Goal: Task Accomplishment & Management: Use online tool/utility

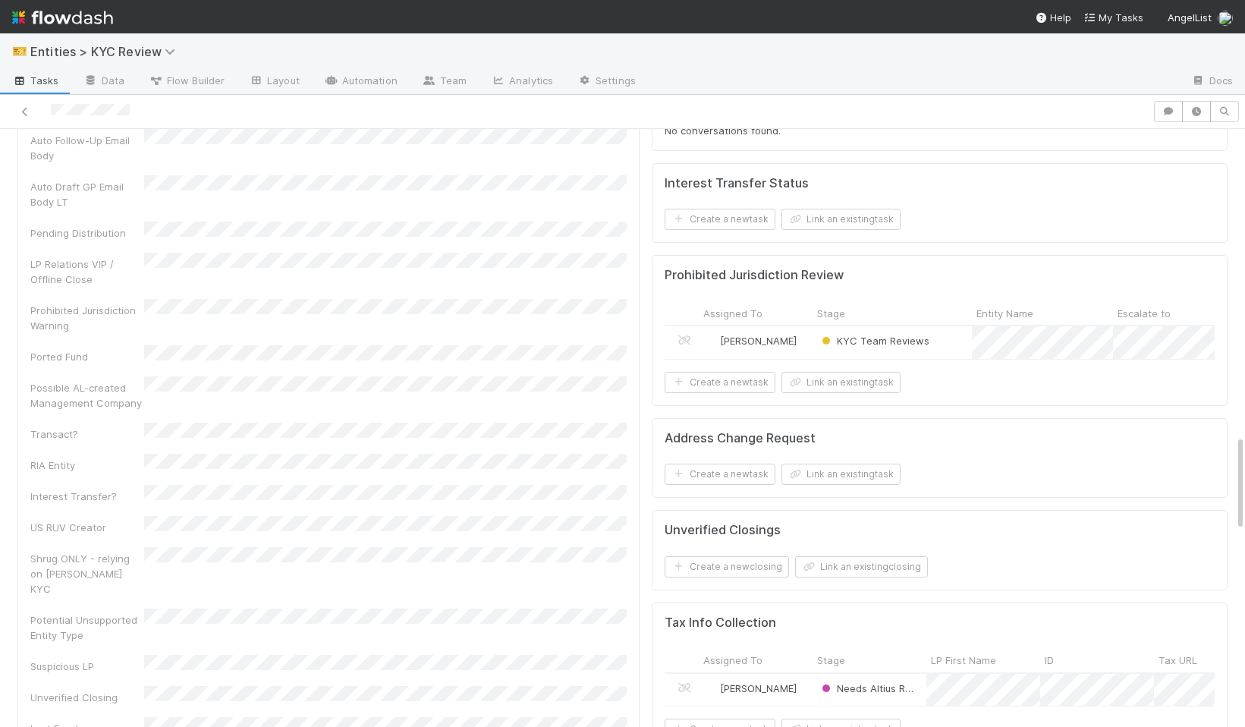
scroll to position [2192, 0]
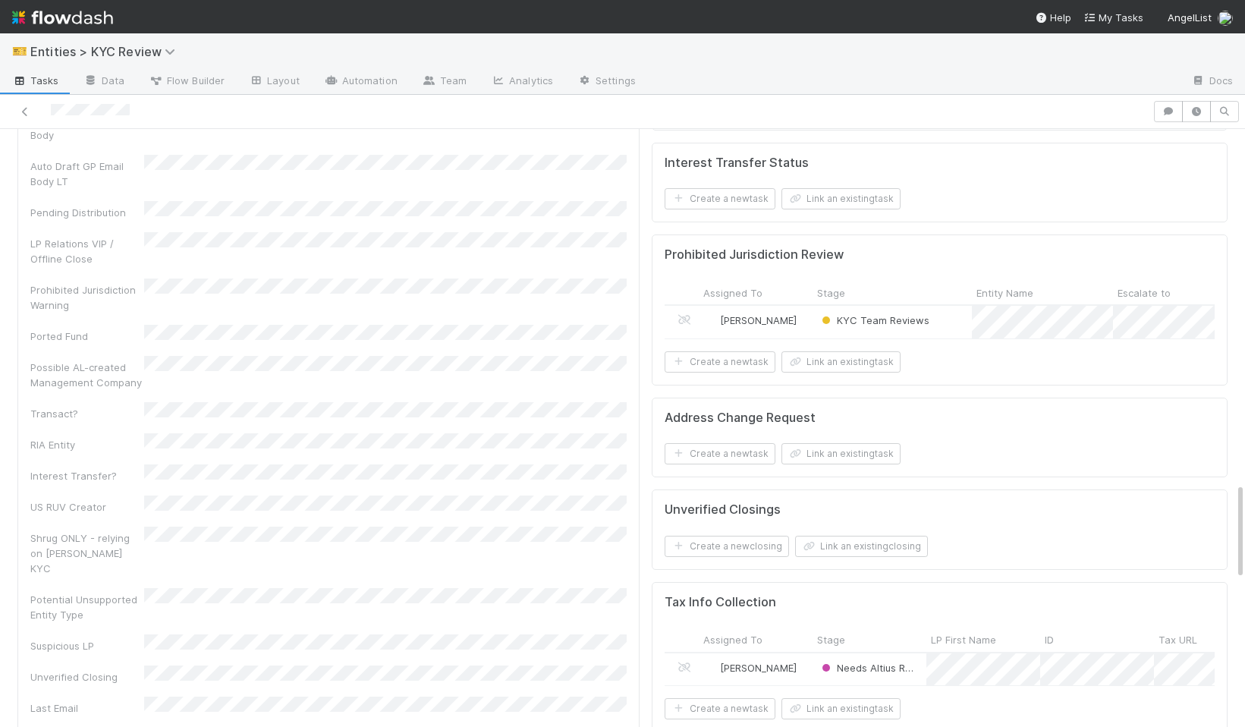
click at [952, 306] on div "KYC Team Reviews" at bounding box center [891, 322] width 159 height 33
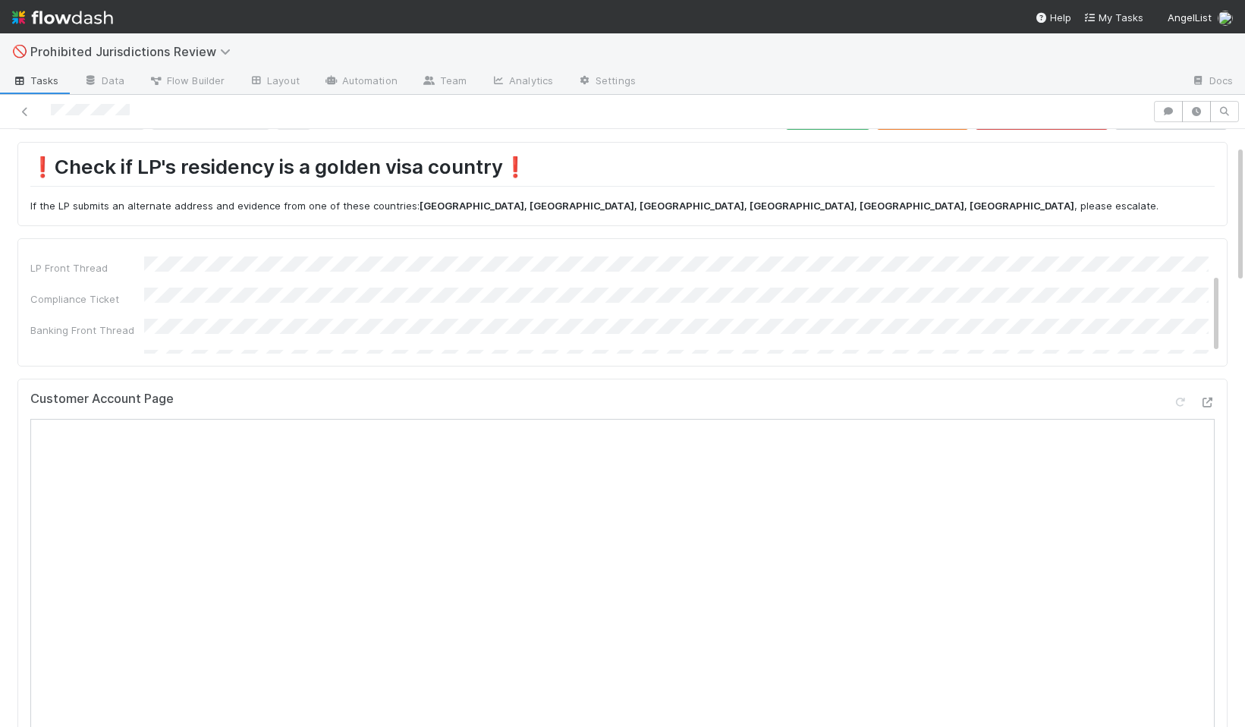
scroll to position [110, 0]
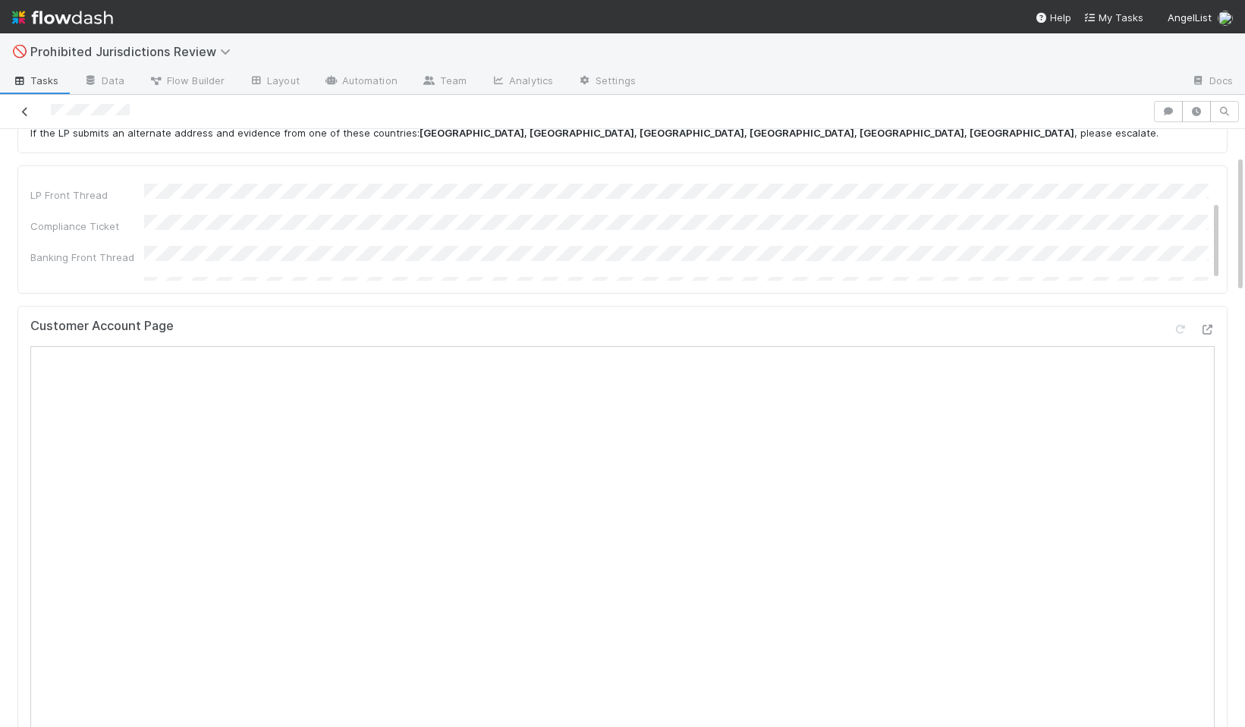
click at [18, 107] on icon at bounding box center [24, 112] width 15 height 10
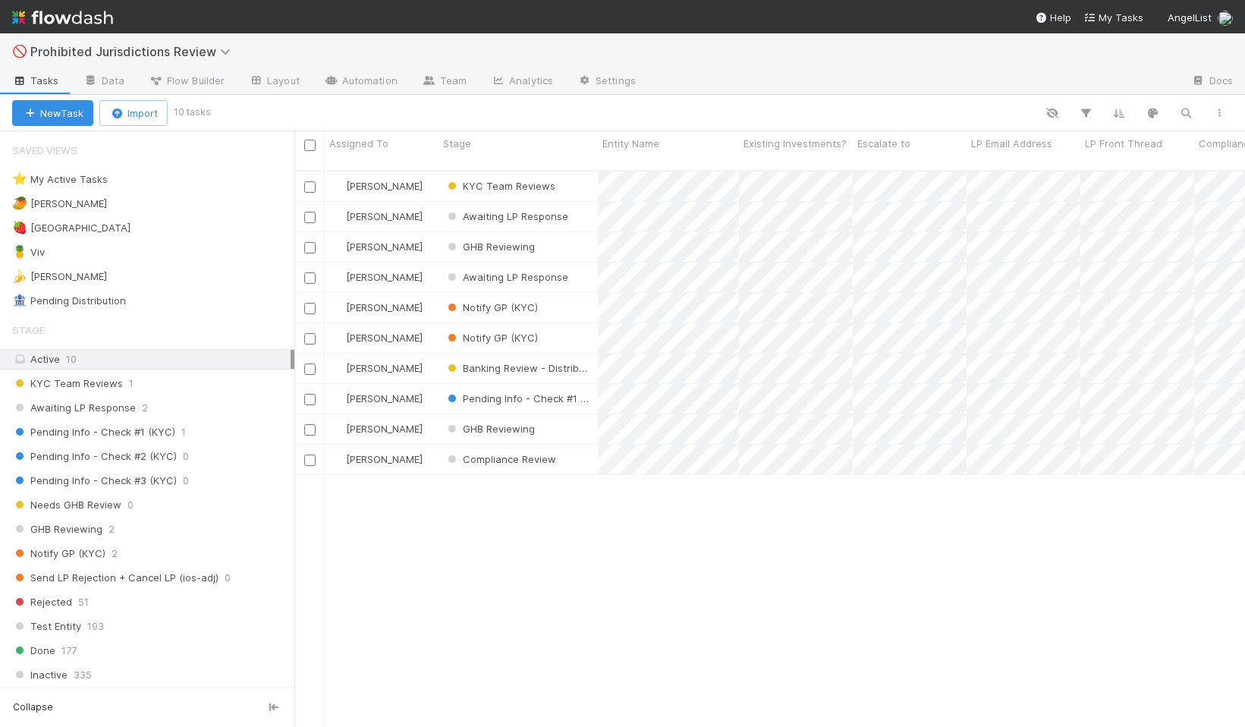
scroll to position [568, 950]
click at [158, 223] on div "🍓 Madison 2" at bounding box center [153, 227] width 282 height 19
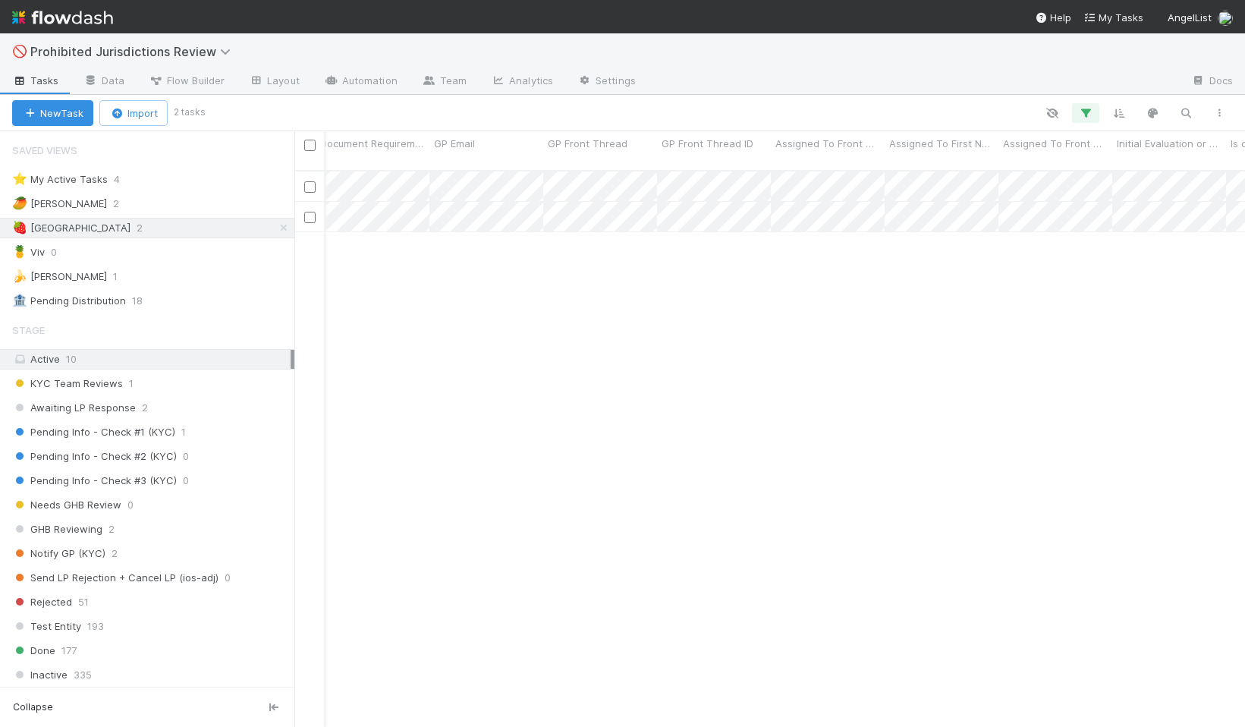
scroll to position [0, 1975]
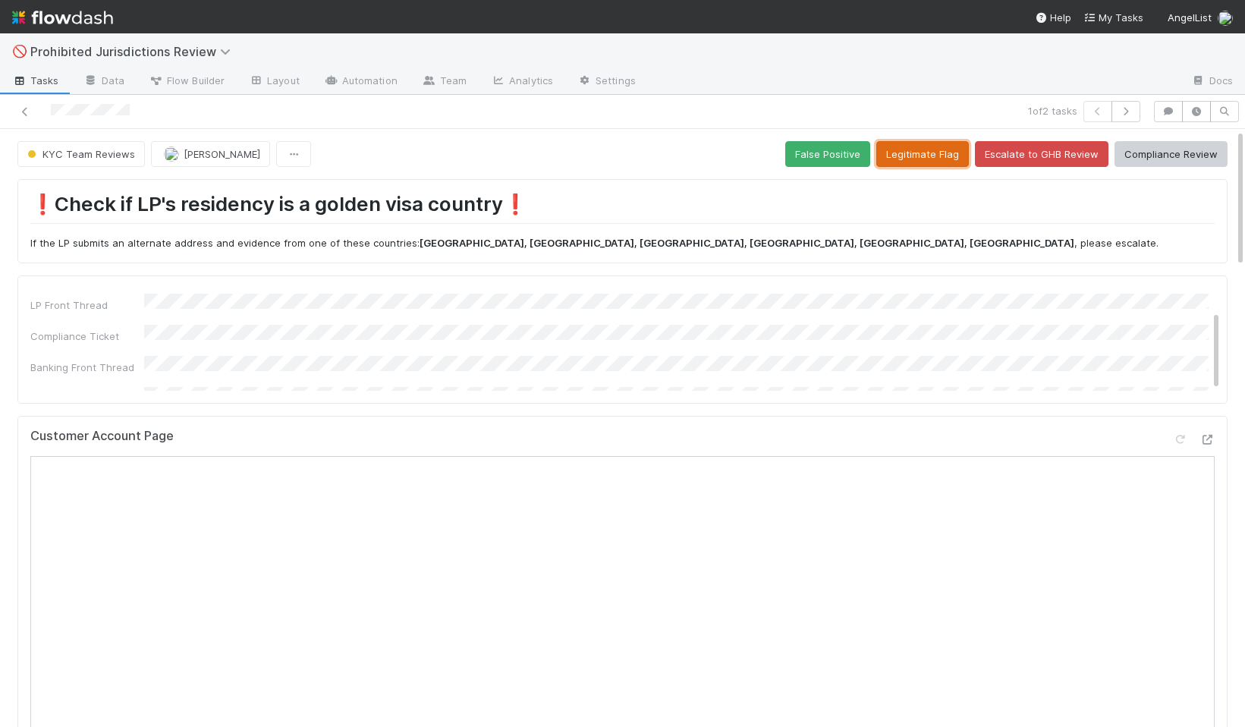
click at [917, 154] on button "Legitimate Flag" at bounding box center [922, 154] width 93 height 26
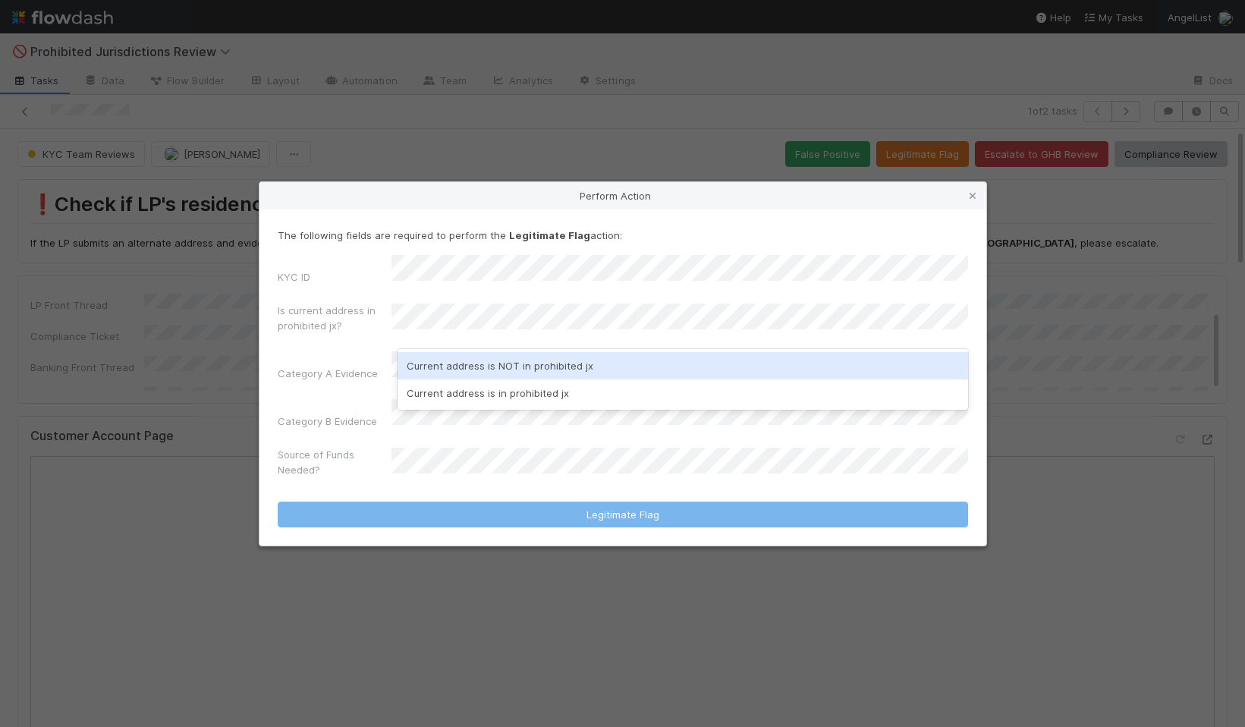
click at [473, 370] on div "Current address is NOT in prohibited jx" at bounding box center [682, 365] width 570 height 27
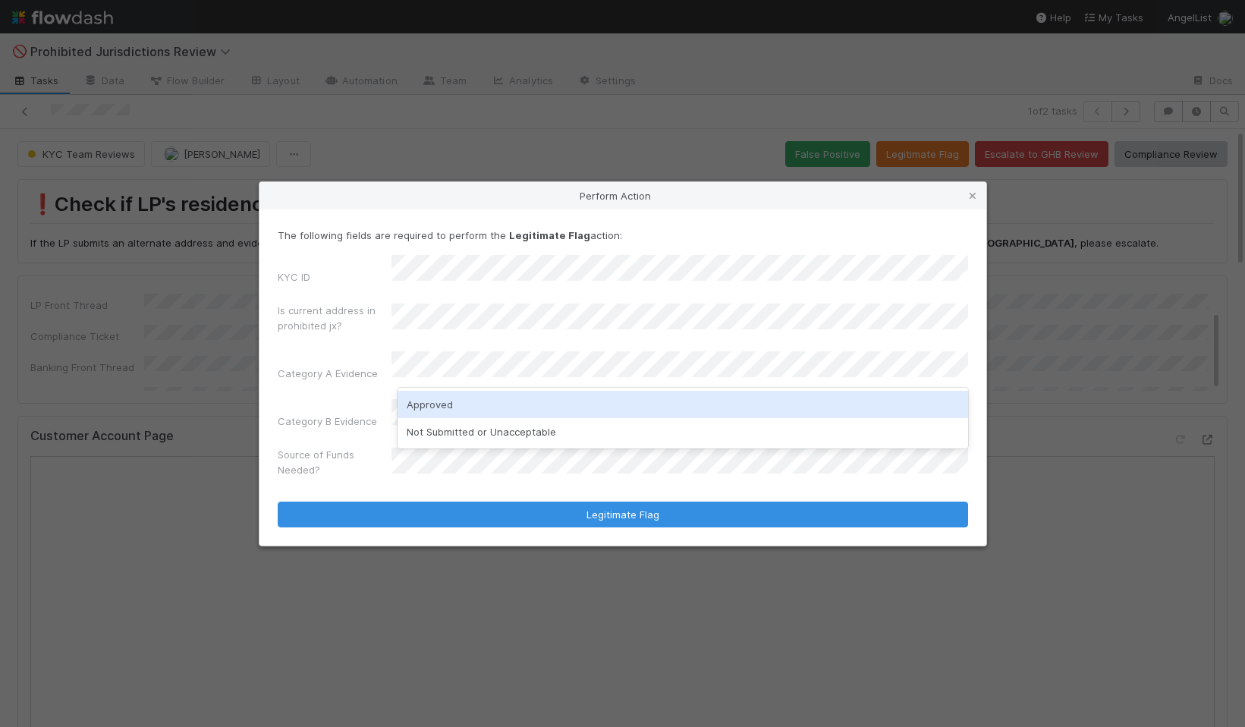
click at [465, 429] on div "Not Submitted or Unacceptable" at bounding box center [682, 431] width 570 height 27
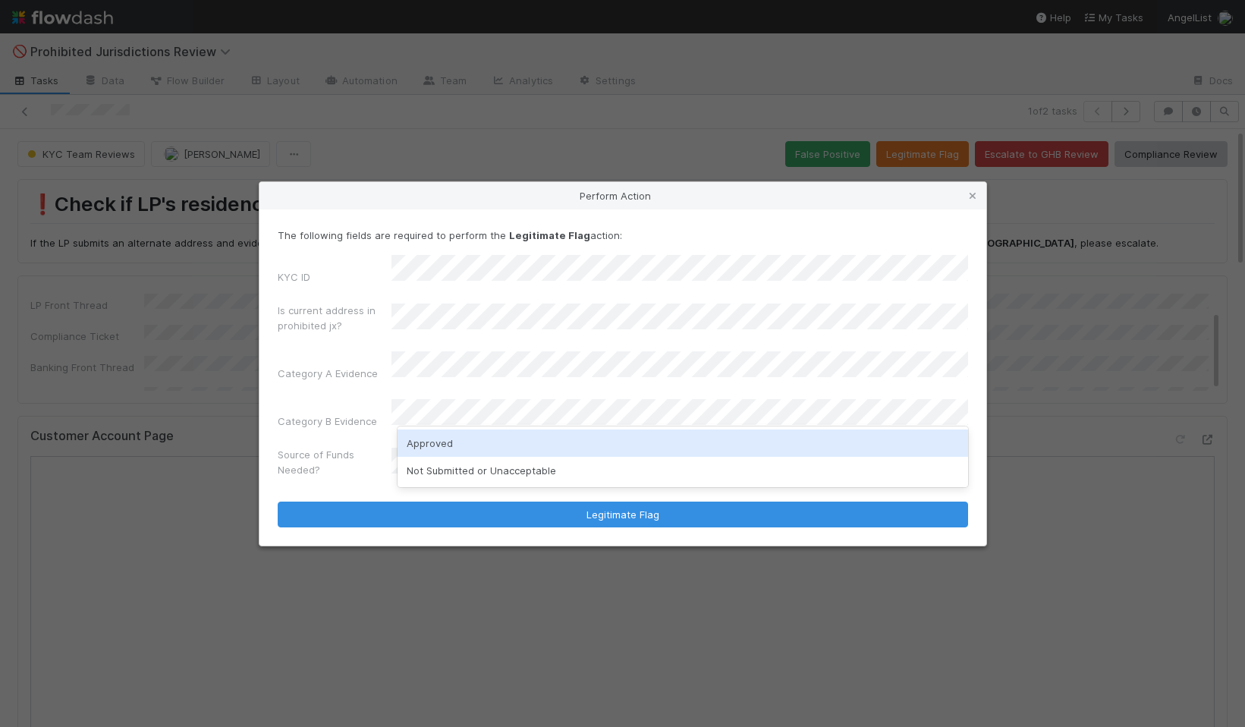
click at [520, 446] on div "Approved" at bounding box center [682, 442] width 570 height 27
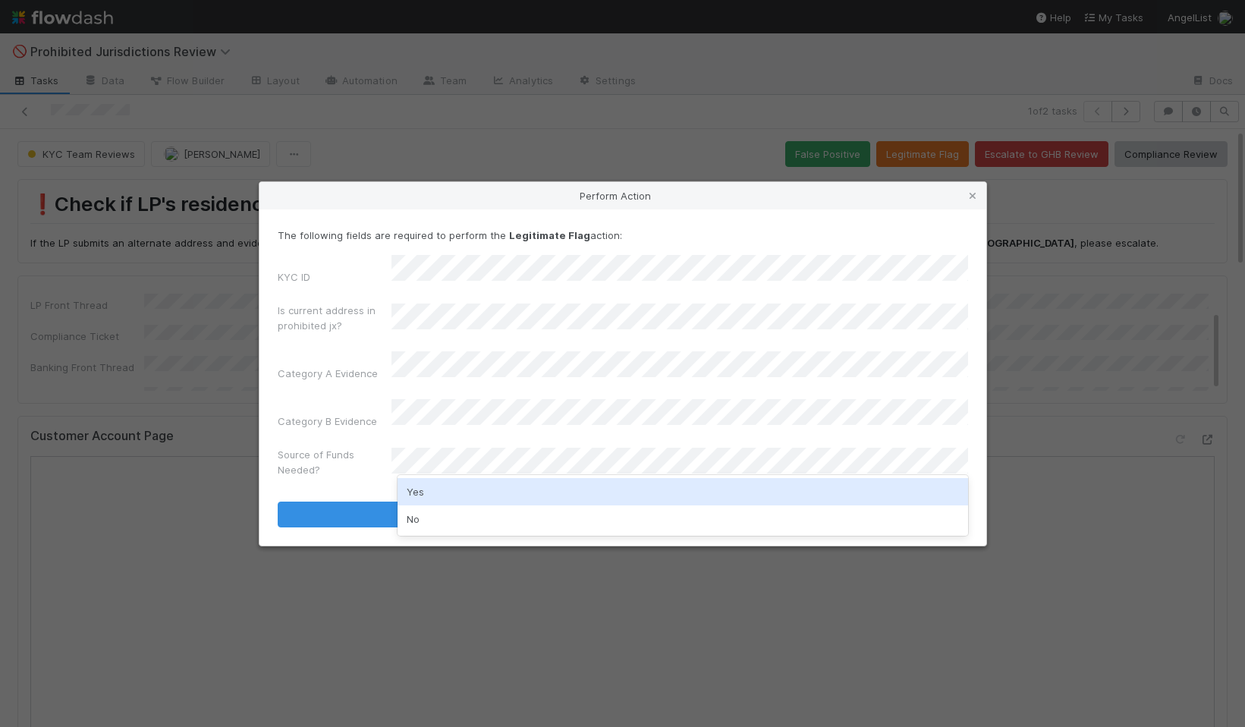
click at [495, 496] on div "Yes" at bounding box center [682, 491] width 570 height 27
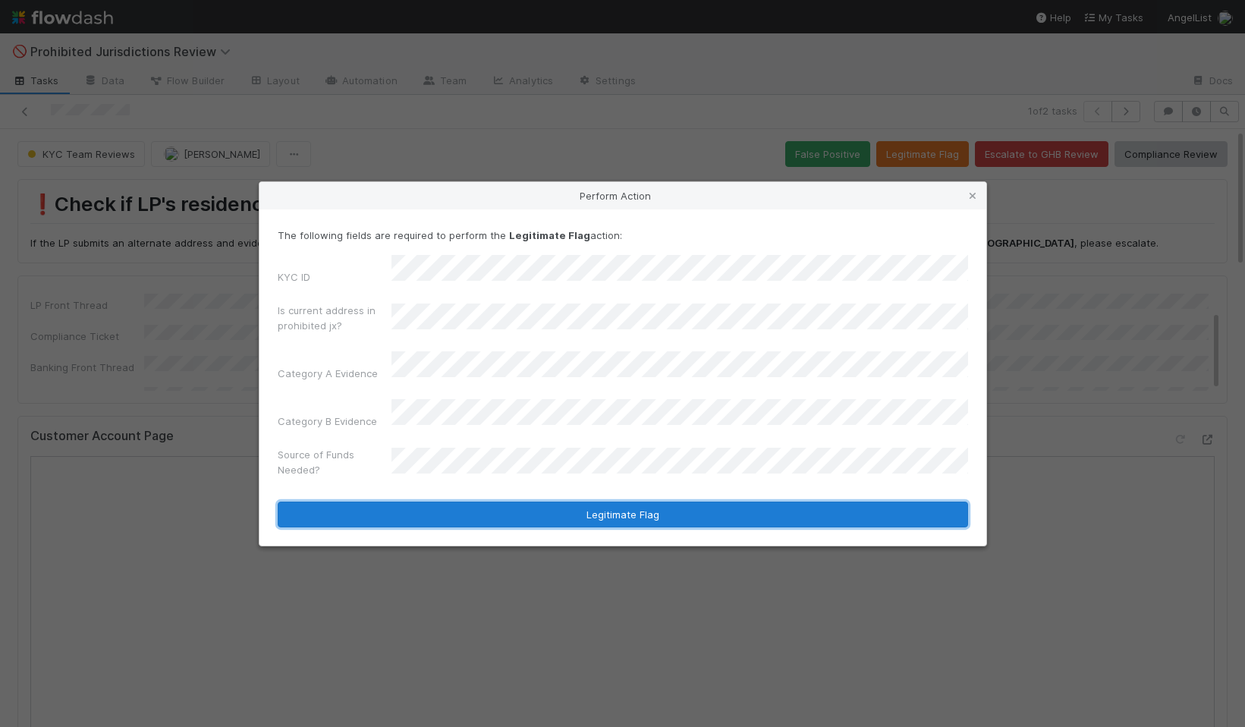
click at [545, 501] on button "Legitimate Flag" at bounding box center [623, 514] width 690 height 26
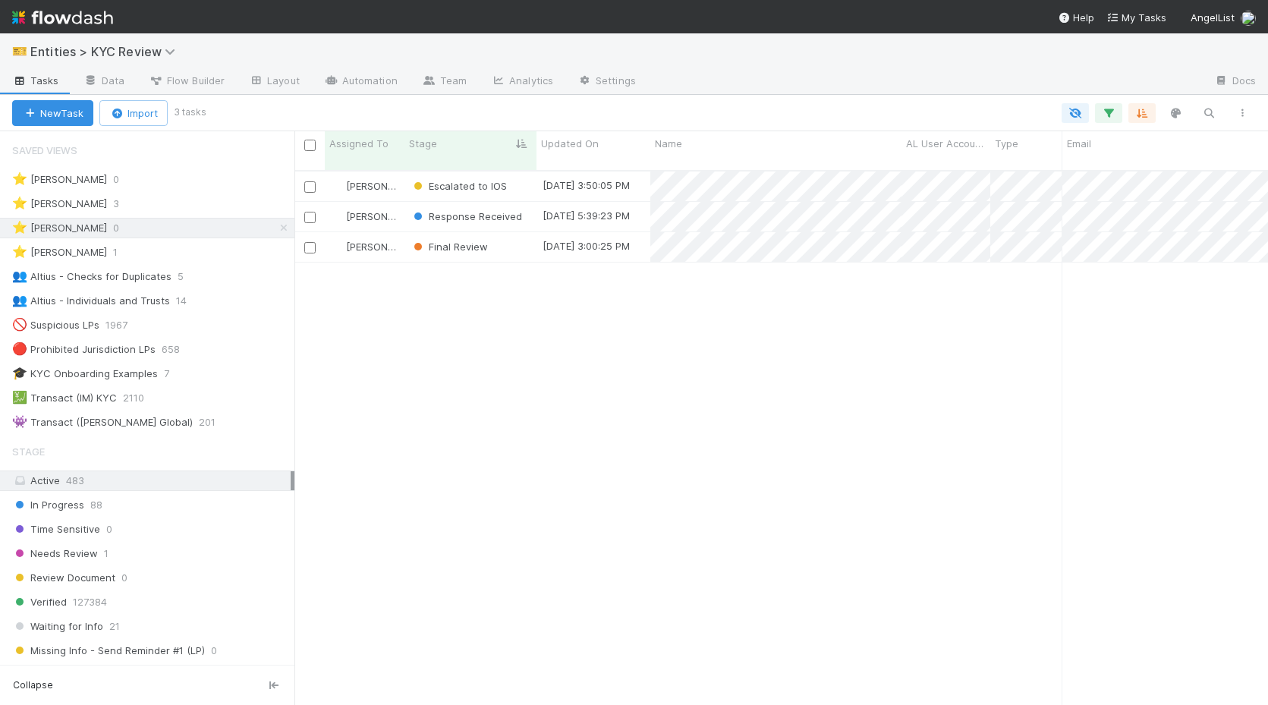
scroll to position [0, 1]
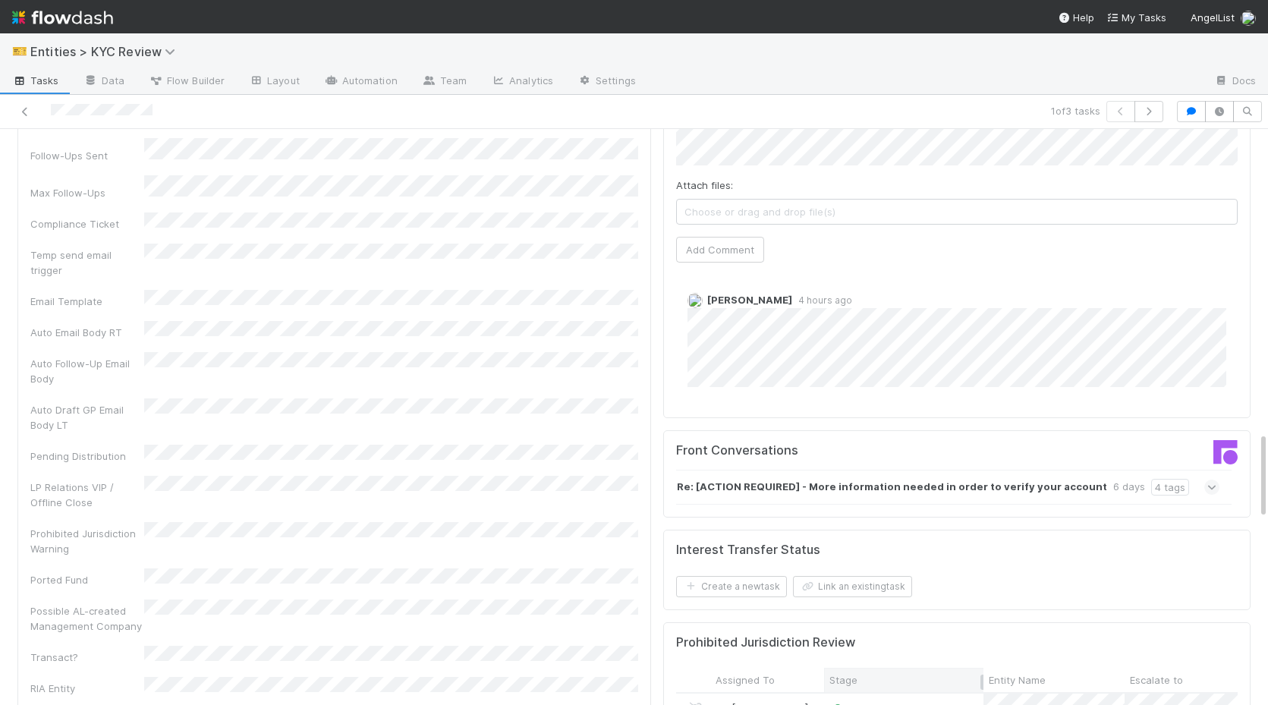
scroll to position [2012, 0]
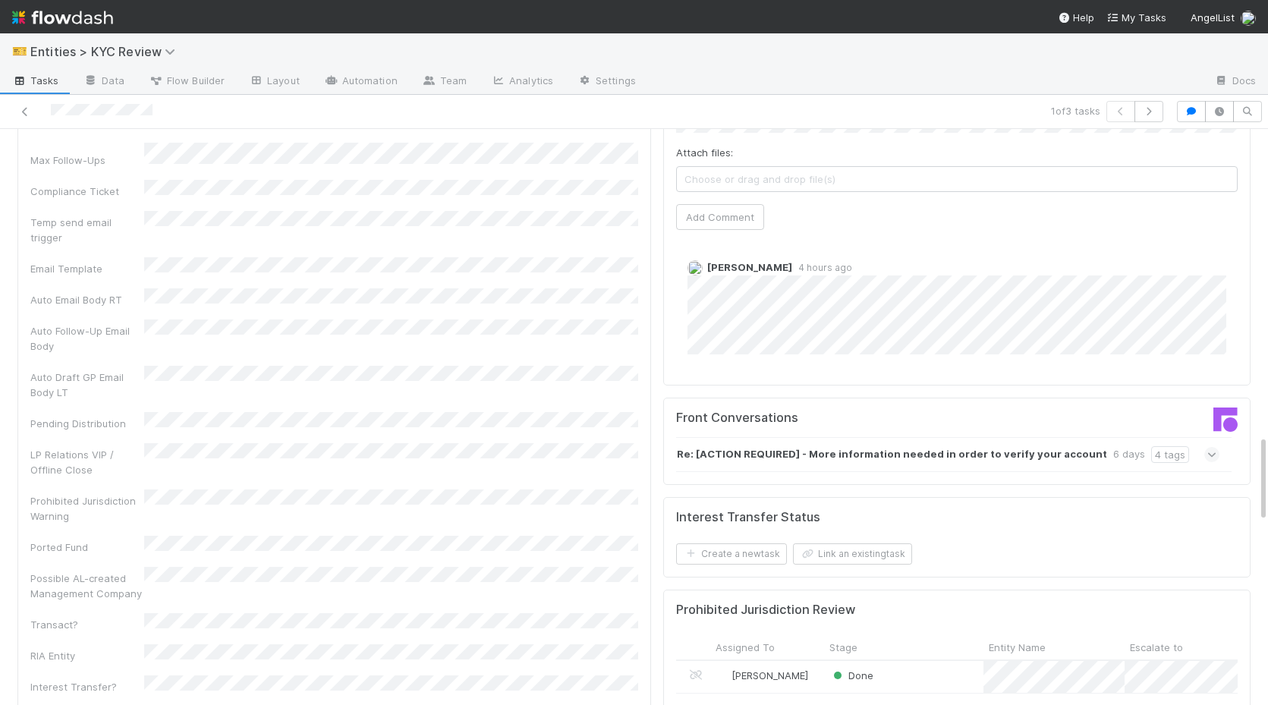
click at [917, 661] on div "Done" at bounding box center [903, 677] width 159 height 33
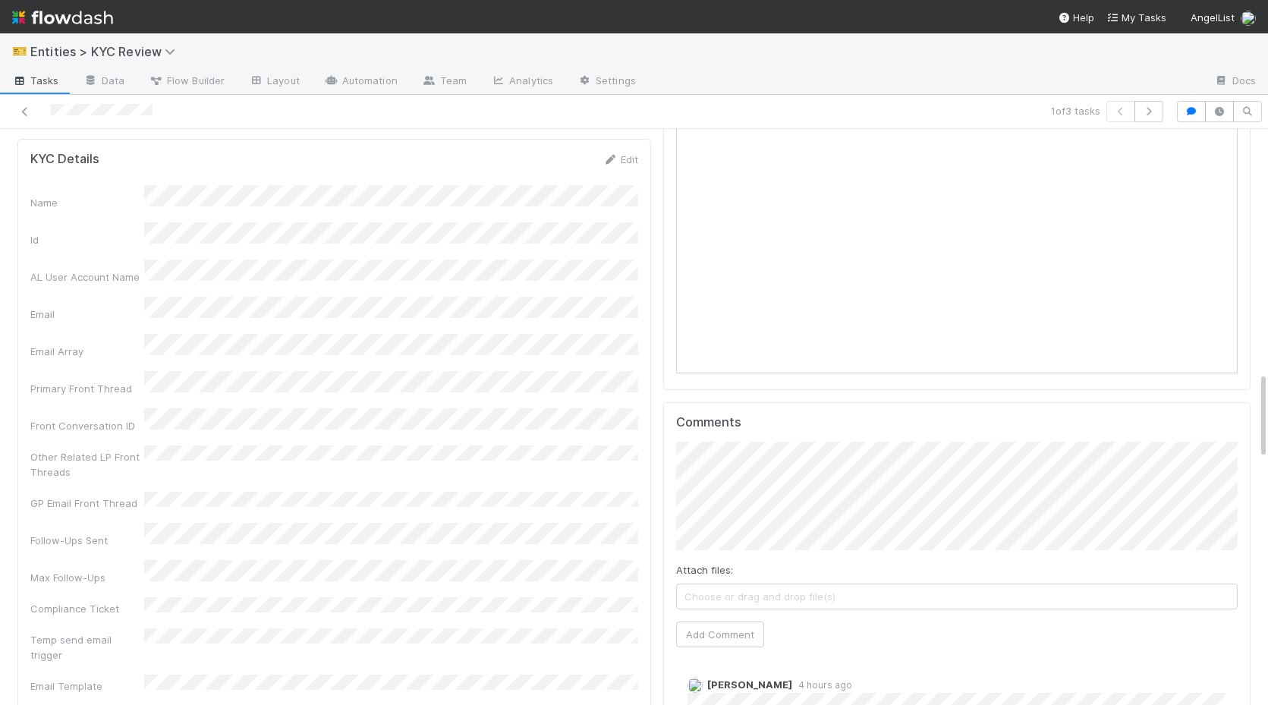
scroll to position [1596, 0]
click at [705, 620] on button "Add Comment" at bounding box center [720, 633] width 88 height 26
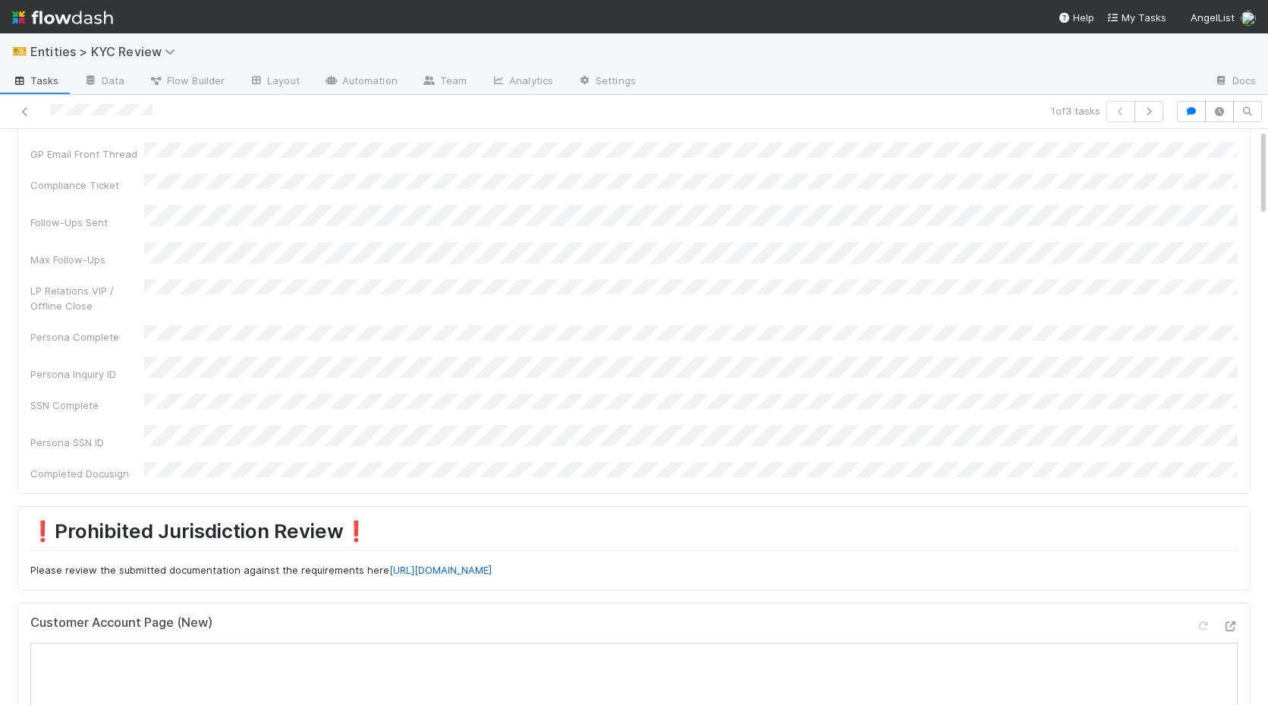
scroll to position [0, 0]
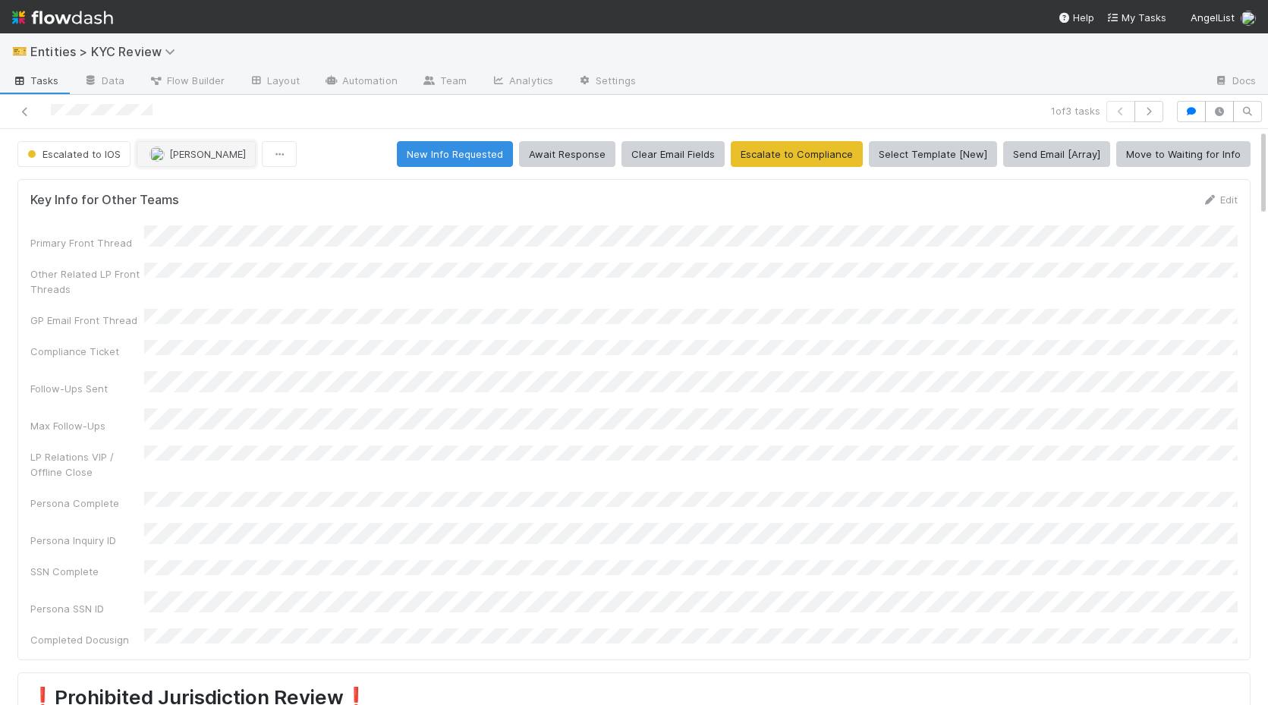
click at [191, 156] on span "[PERSON_NAME]" at bounding box center [207, 154] width 77 height 12
click at [196, 193] on span "[PERSON_NAME]" at bounding box center [197, 192] width 77 height 12
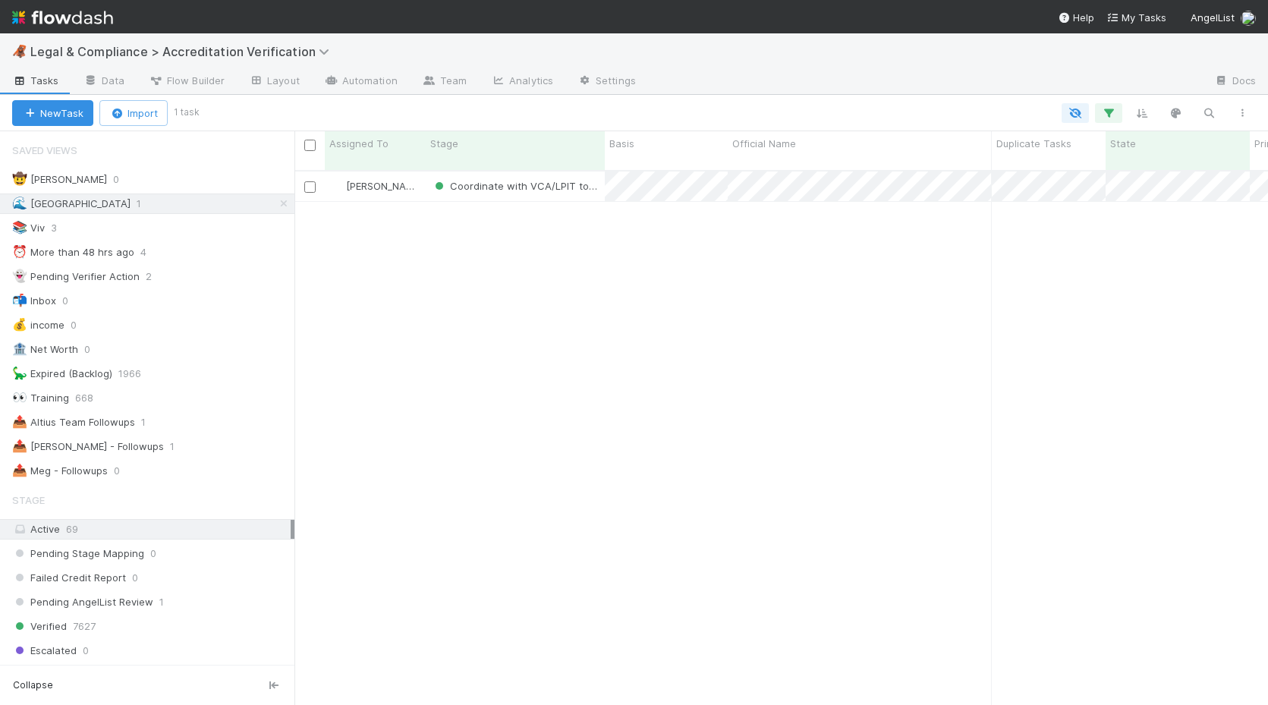
scroll to position [546, 973]
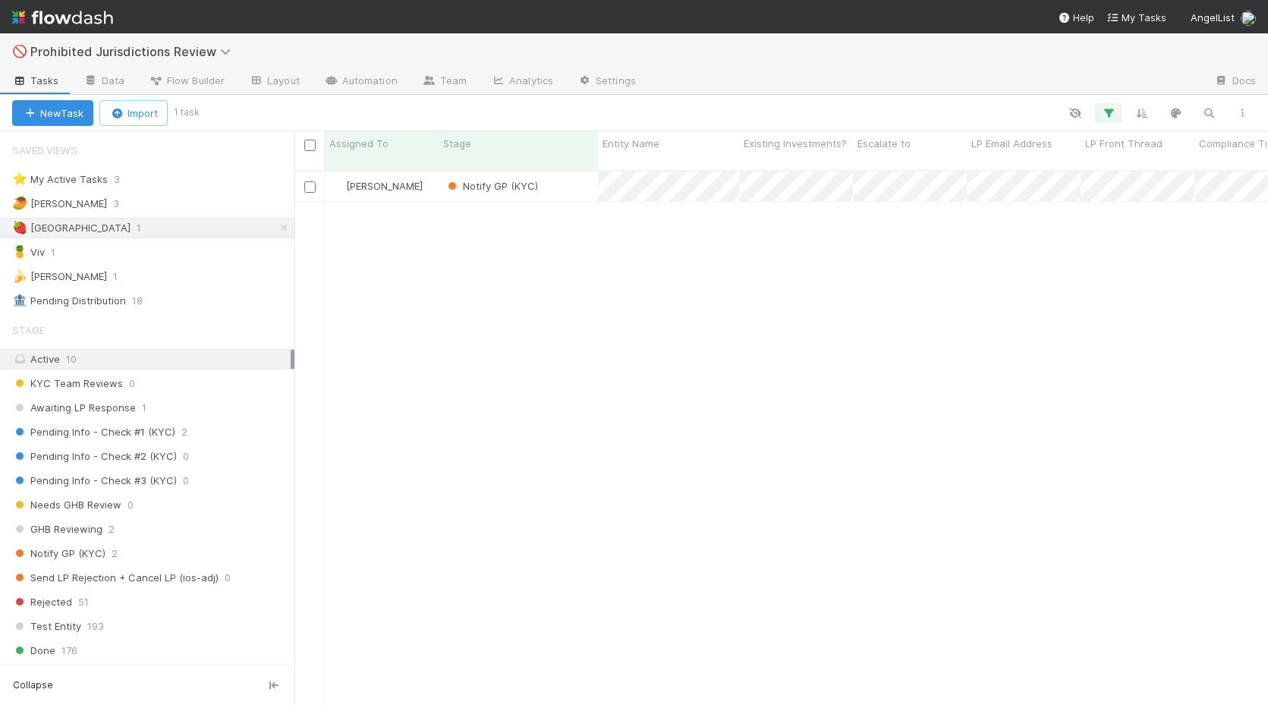
scroll to position [546, 973]
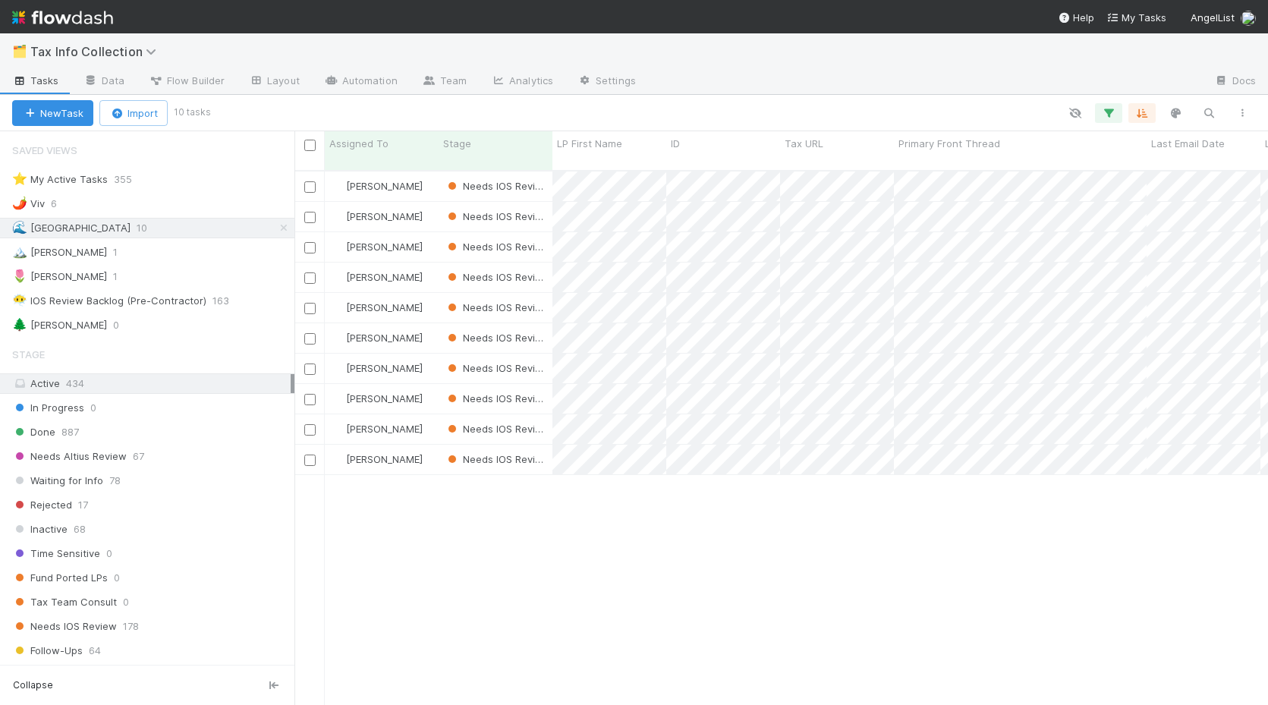
scroll to position [546, 973]
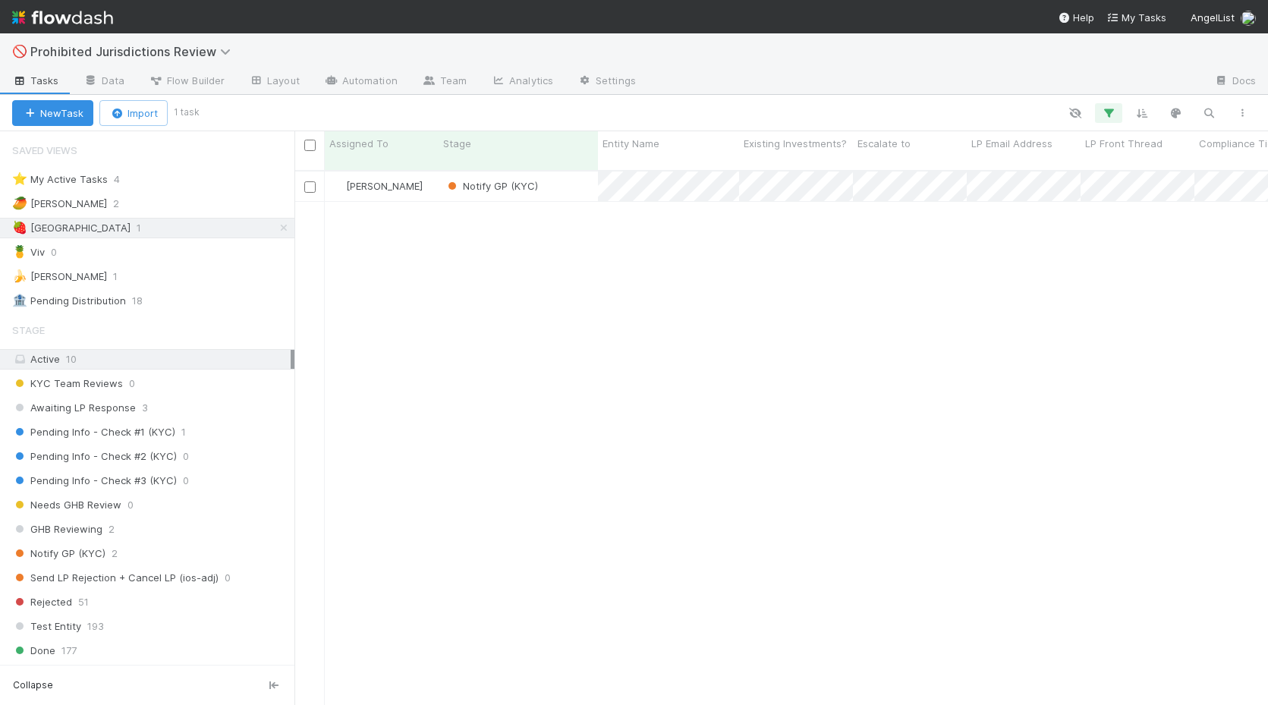
scroll to position [0, 1]
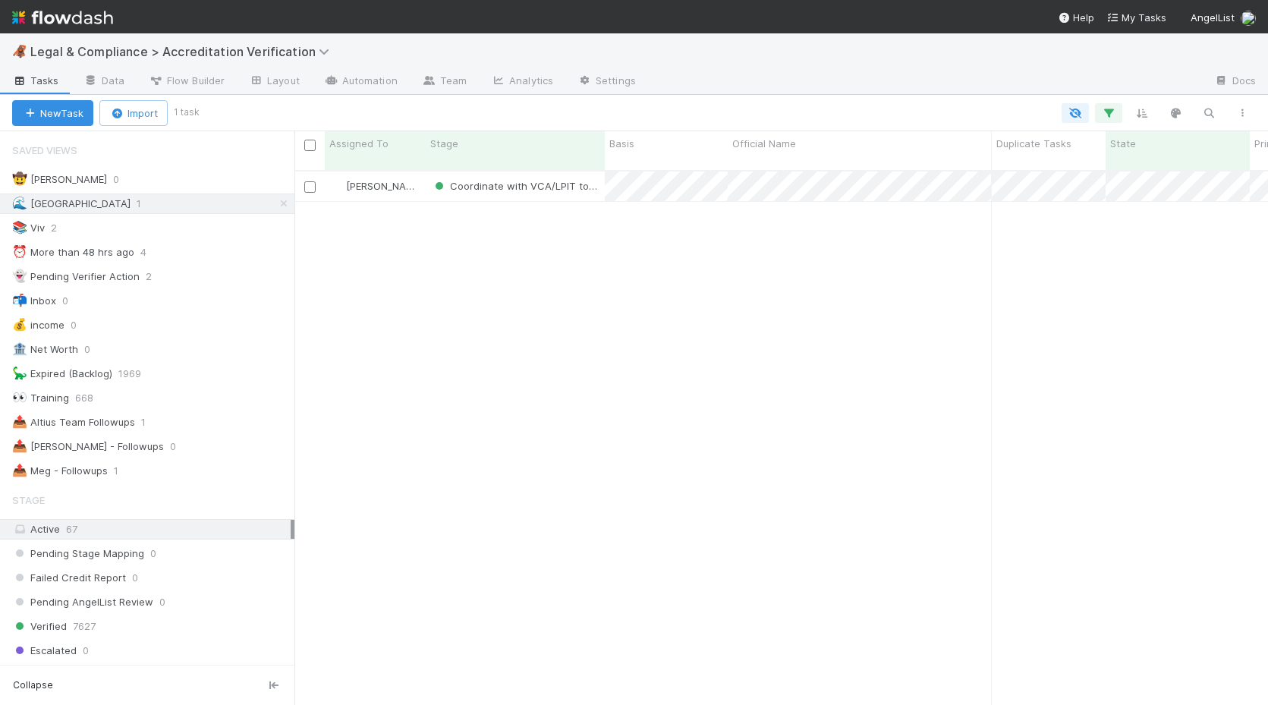
scroll to position [0, 1]
click at [190, 52] on span "Legal & Compliance > Accreditation Verification" at bounding box center [183, 51] width 306 height 15
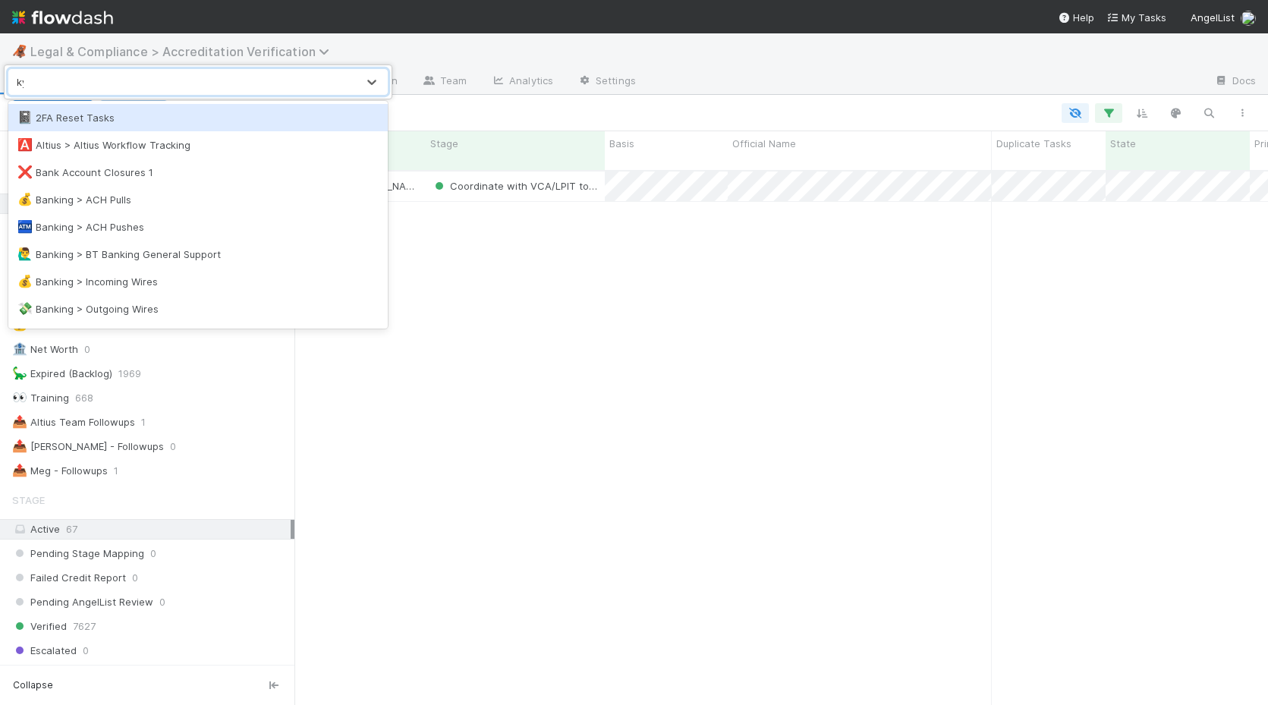
type input "kyc"
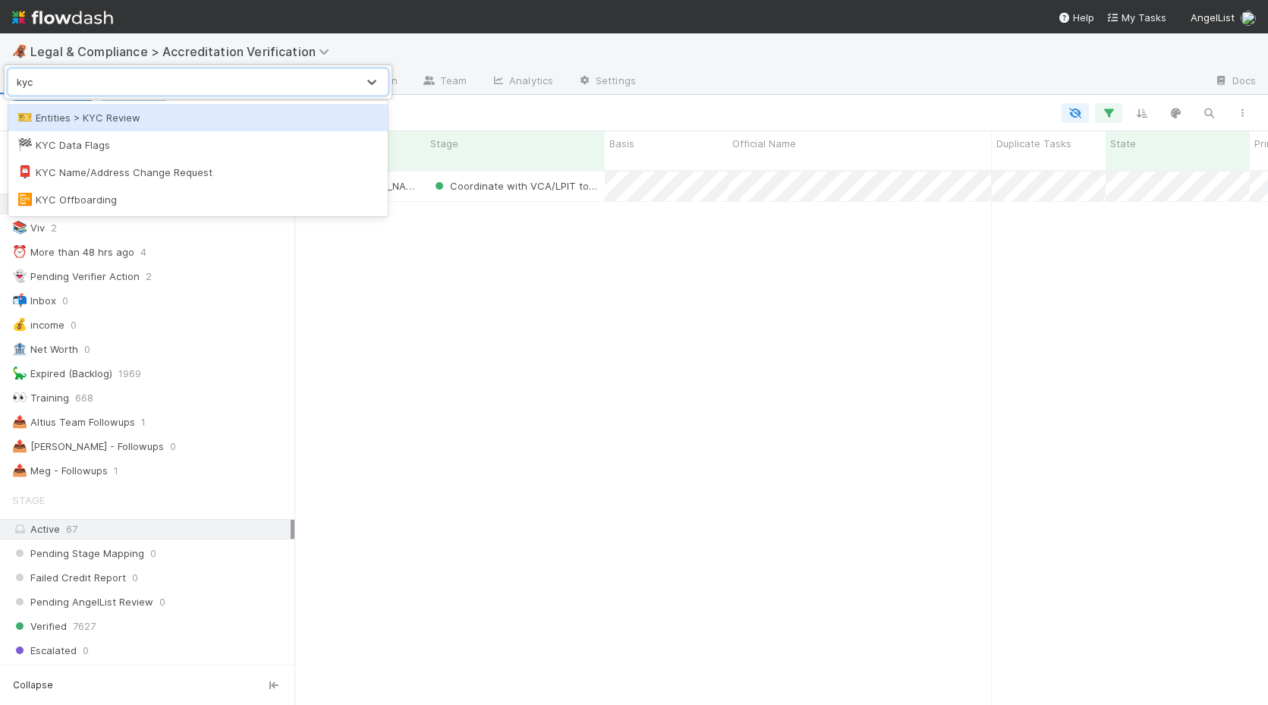
click at [130, 122] on div "🎫 Entities > KYC Review" at bounding box center [197, 117] width 361 height 15
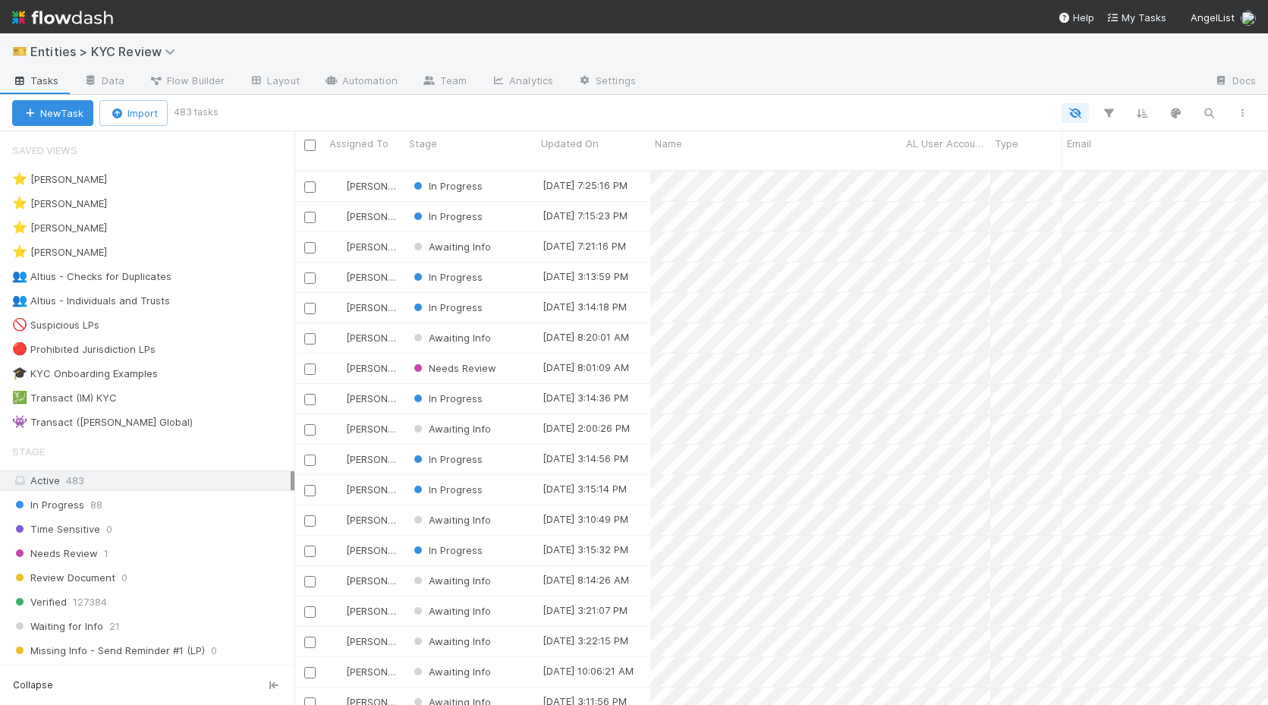
scroll to position [0, 1]
click at [180, 225] on div "⭐ Madison Stomberg 2" at bounding box center [153, 227] width 282 height 19
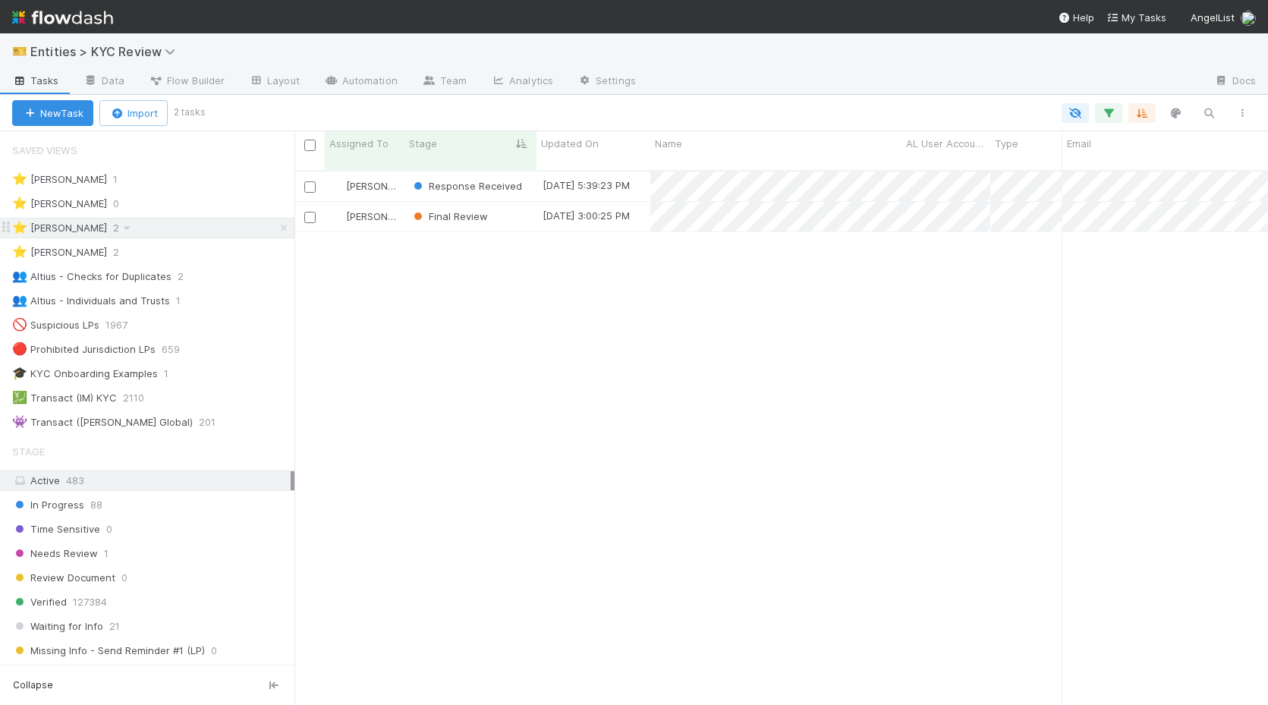
scroll to position [546, 973]
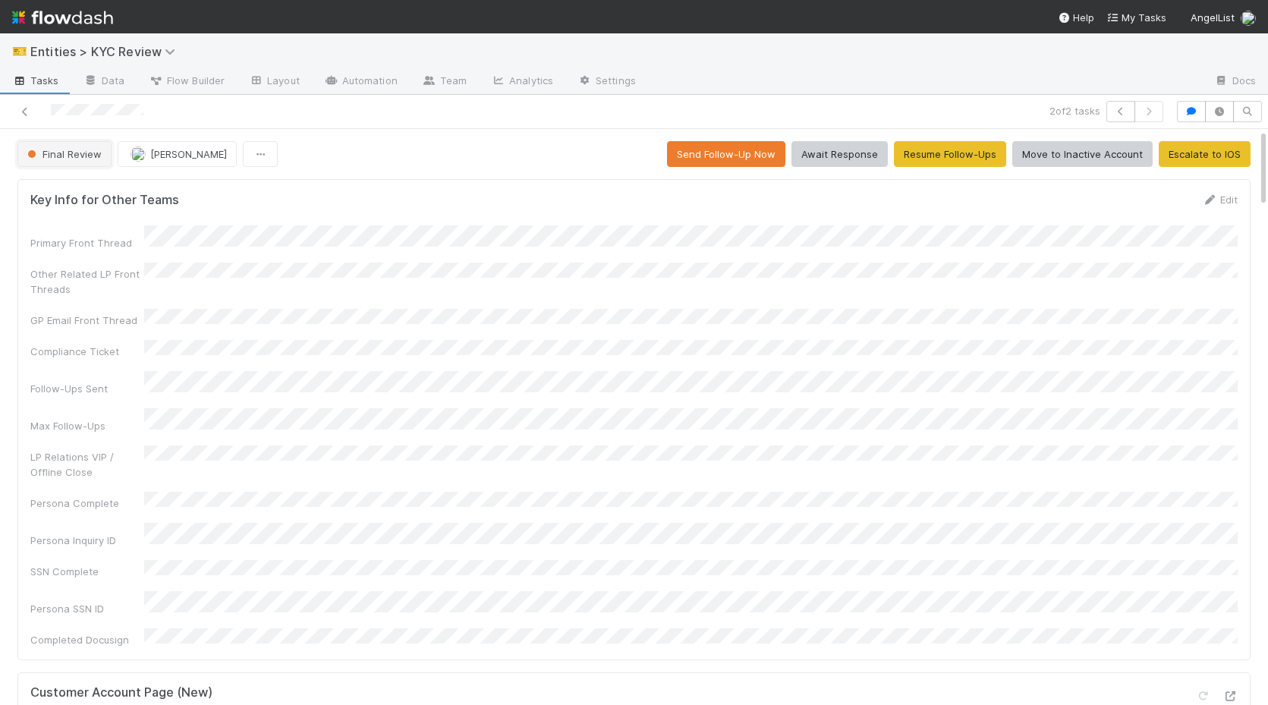
click at [87, 165] on button "Final Review" at bounding box center [64, 154] width 94 height 26
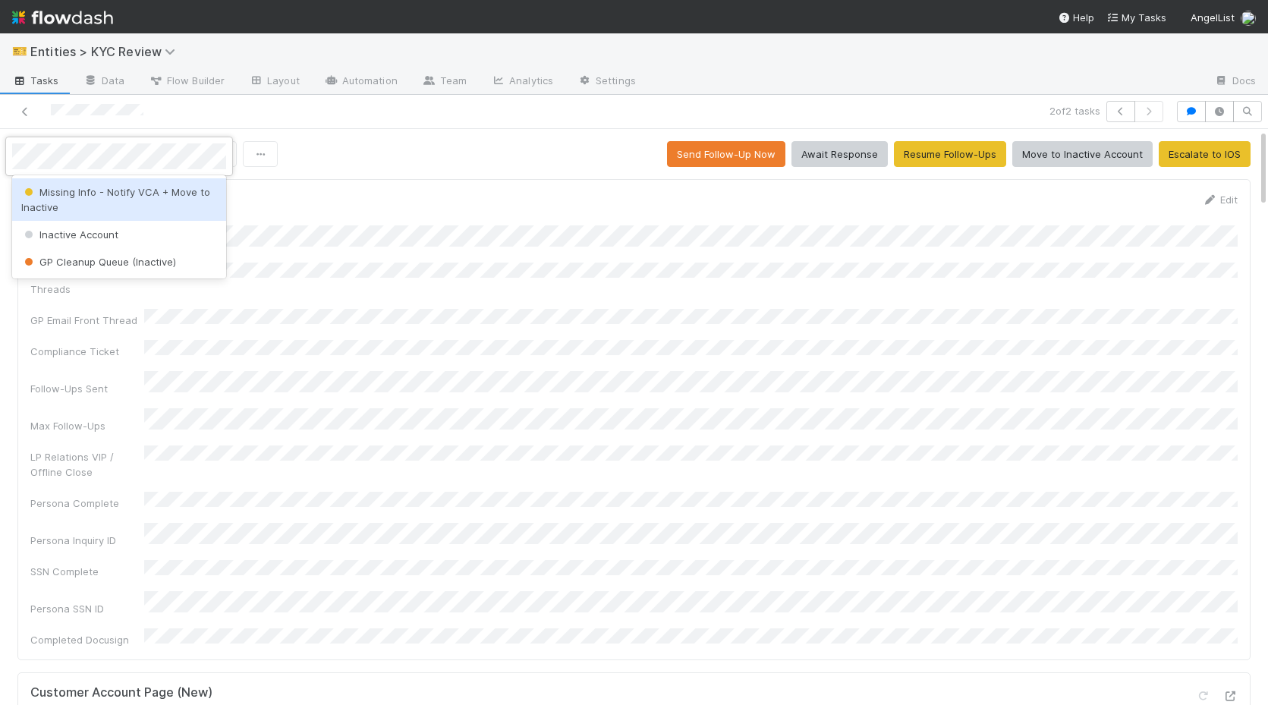
click at [68, 232] on span "Inactive Account" at bounding box center [69, 234] width 97 height 12
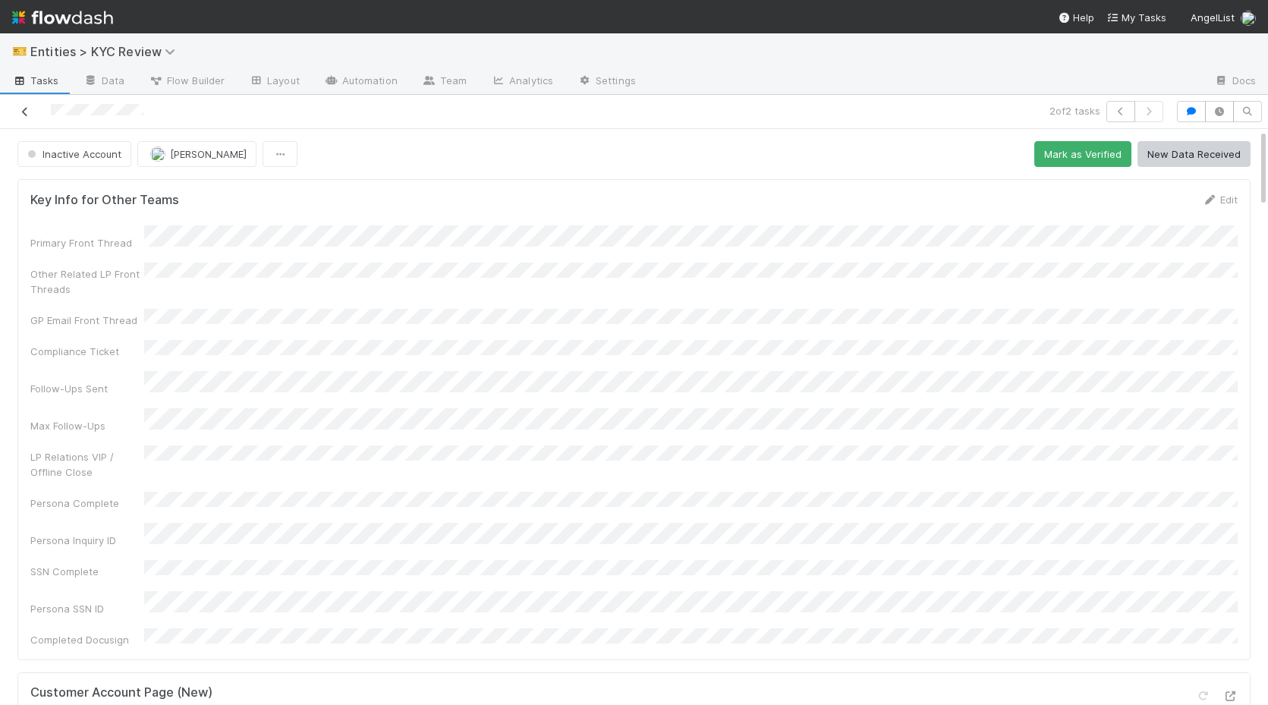
click at [30, 115] on icon at bounding box center [24, 112] width 15 height 10
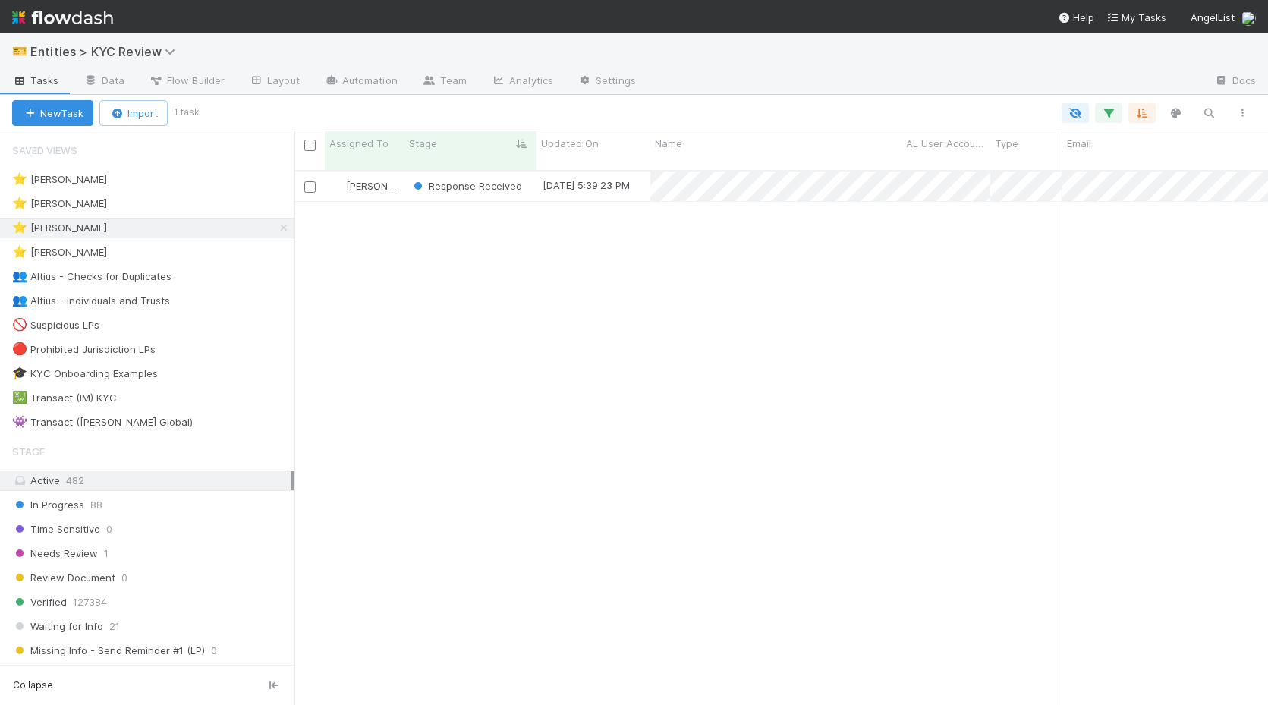
scroll to position [546, 973]
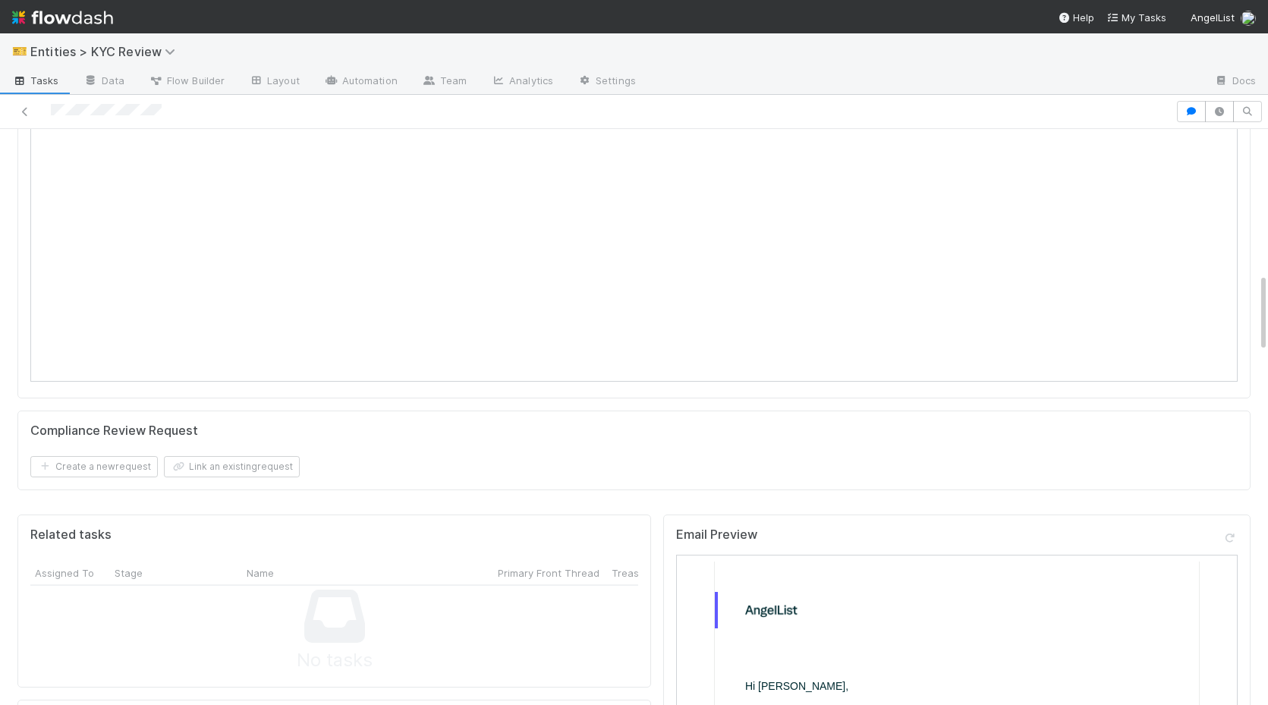
scroll to position [837, 0]
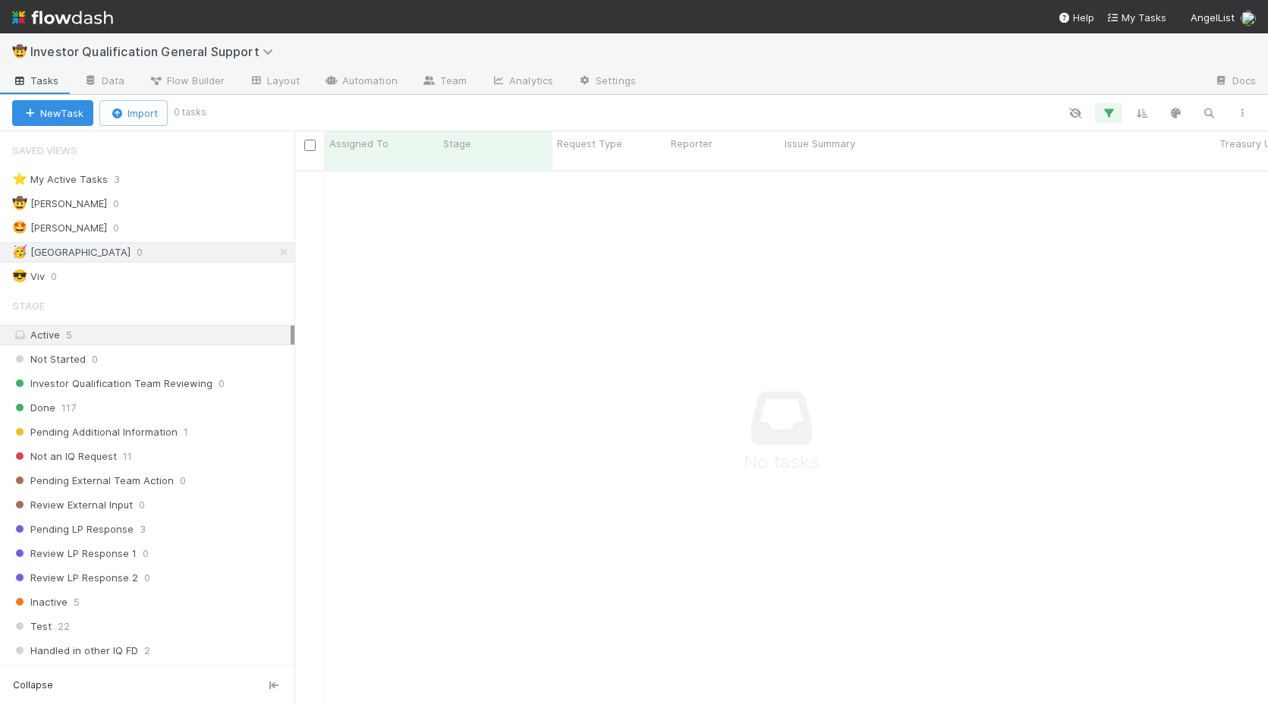
scroll to position [546, 973]
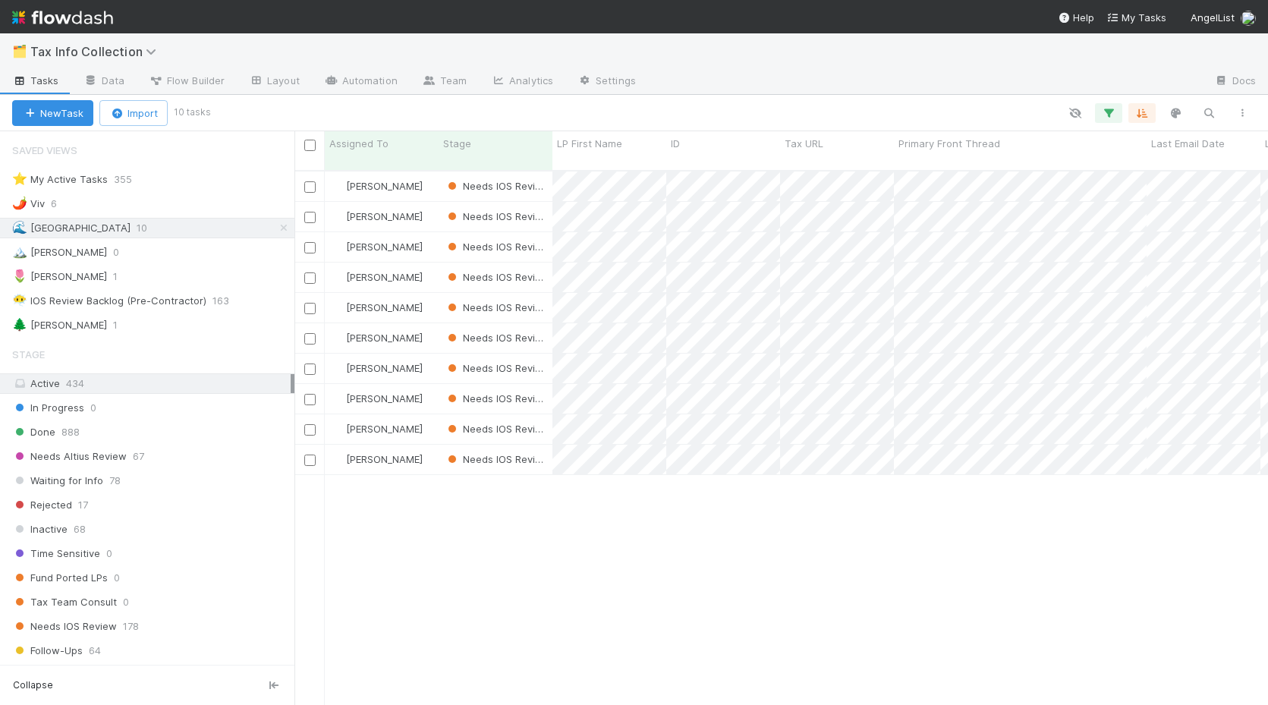
scroll to position [0, 1]
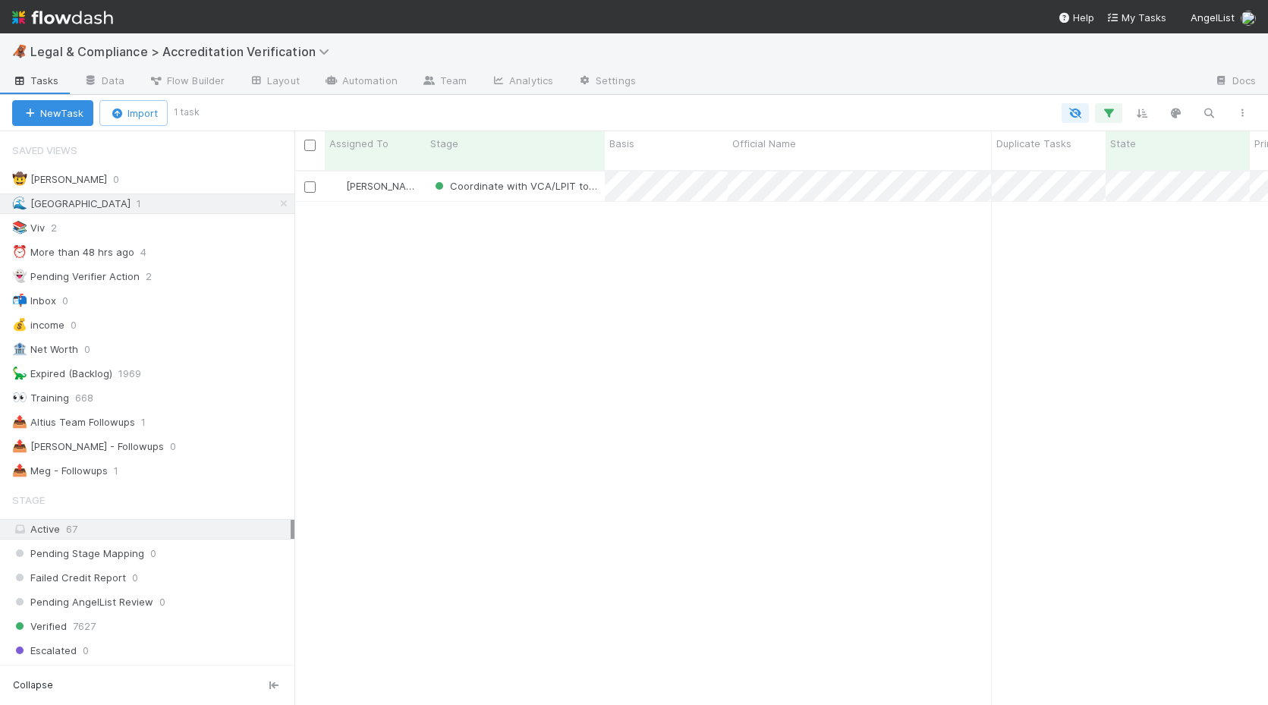
scroll to position [0, 1]
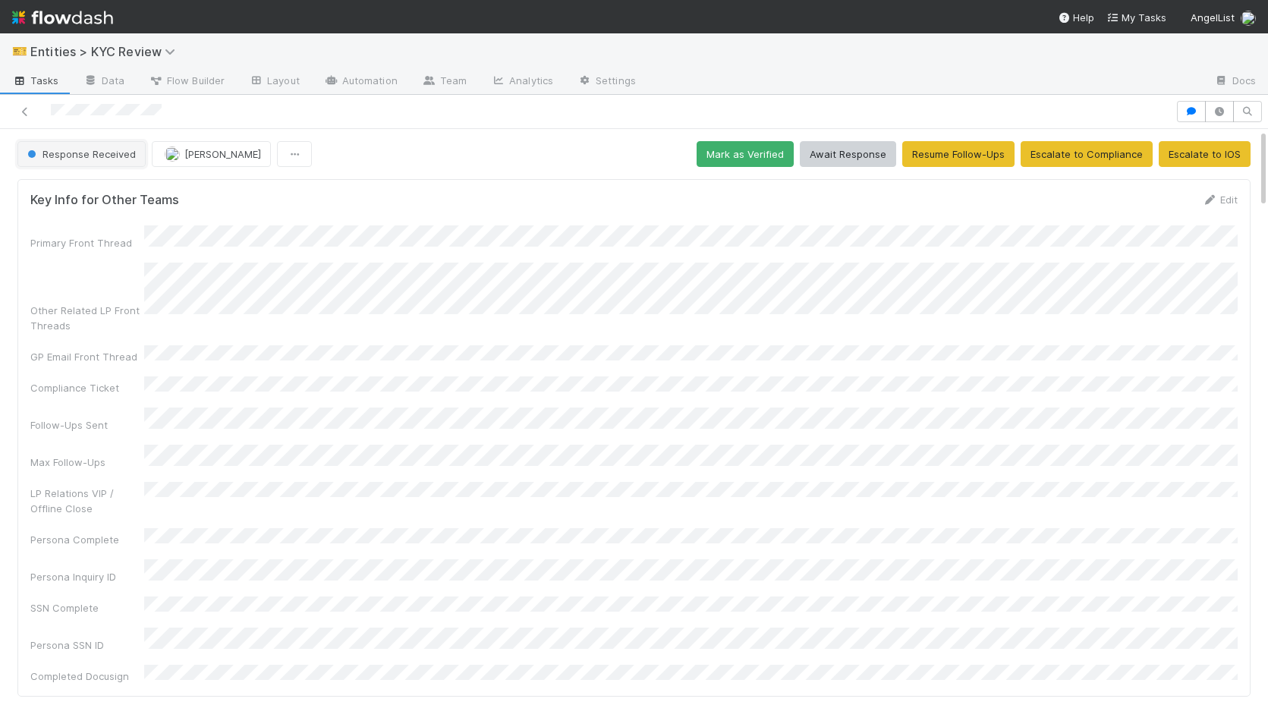
click at [80, 159] on span "Response Received" at bounding box center [80, 154] width 112 height 12
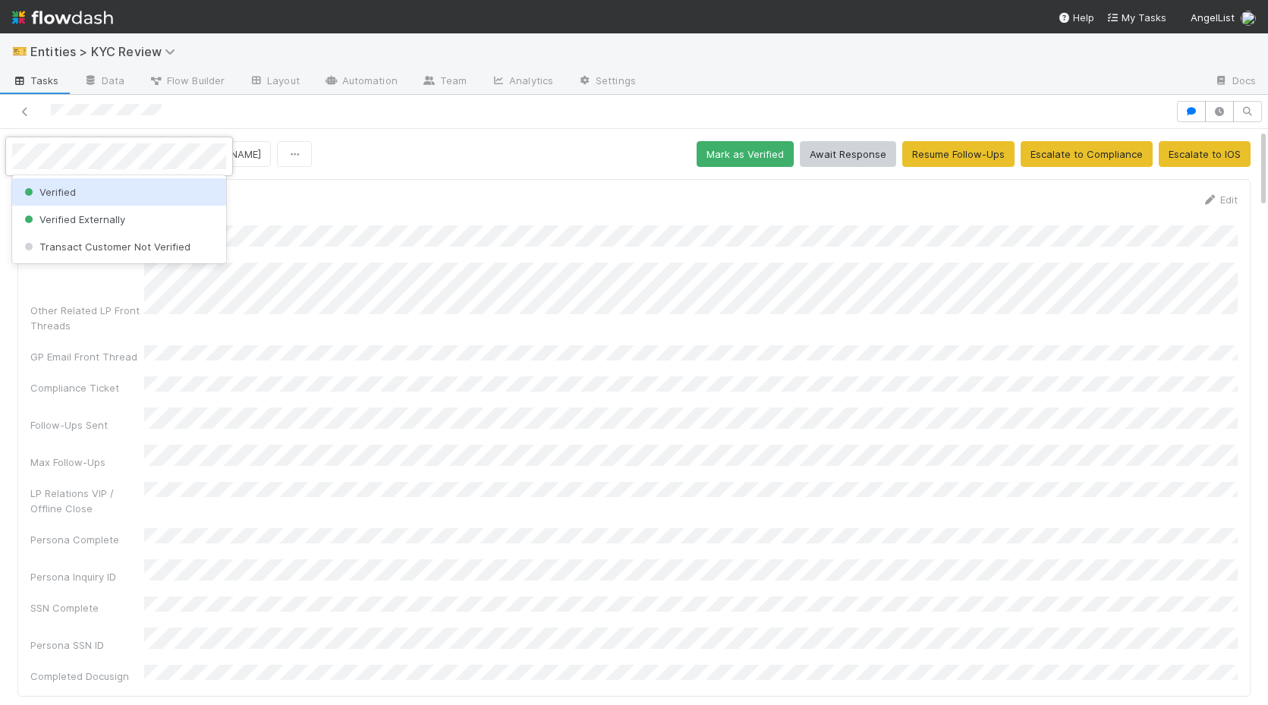
click at [93, 195] on div "Verified" at bounding box center [119, 191] width 214 height 27
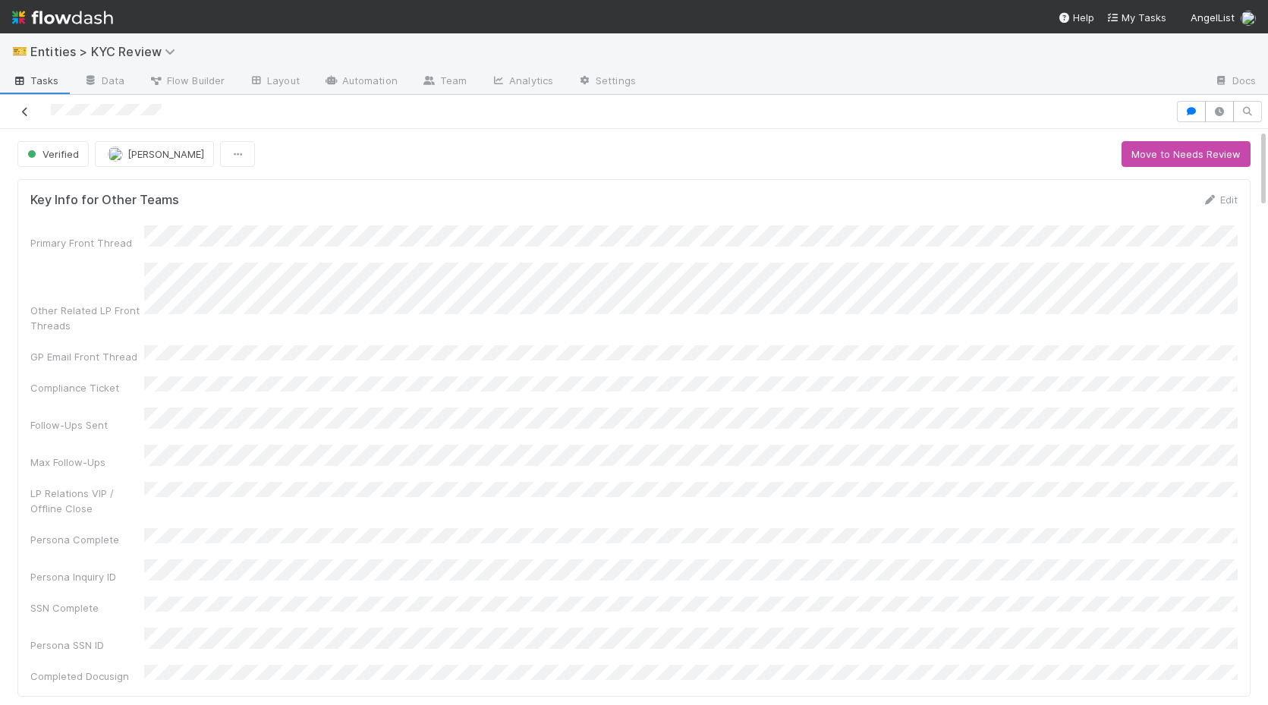
click at [22, 107] on icon at bounding box center [24, 112] width 15 height 10
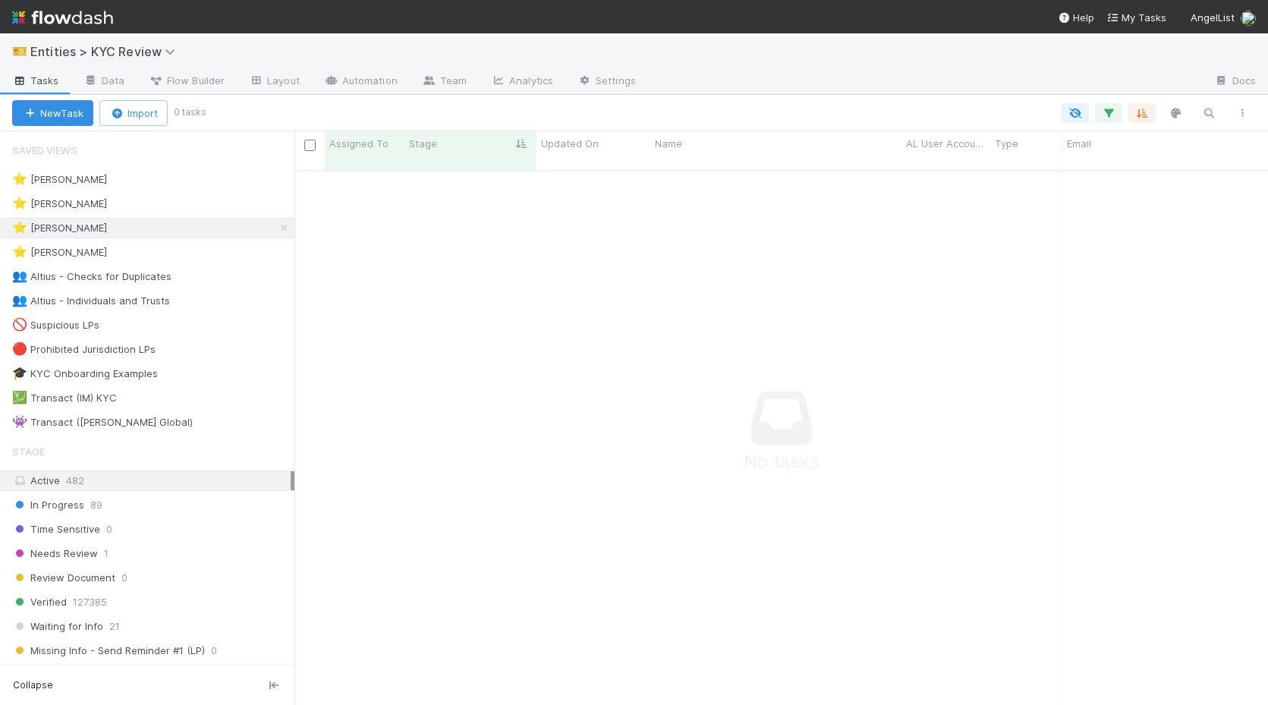
scroll to position [0, 1]
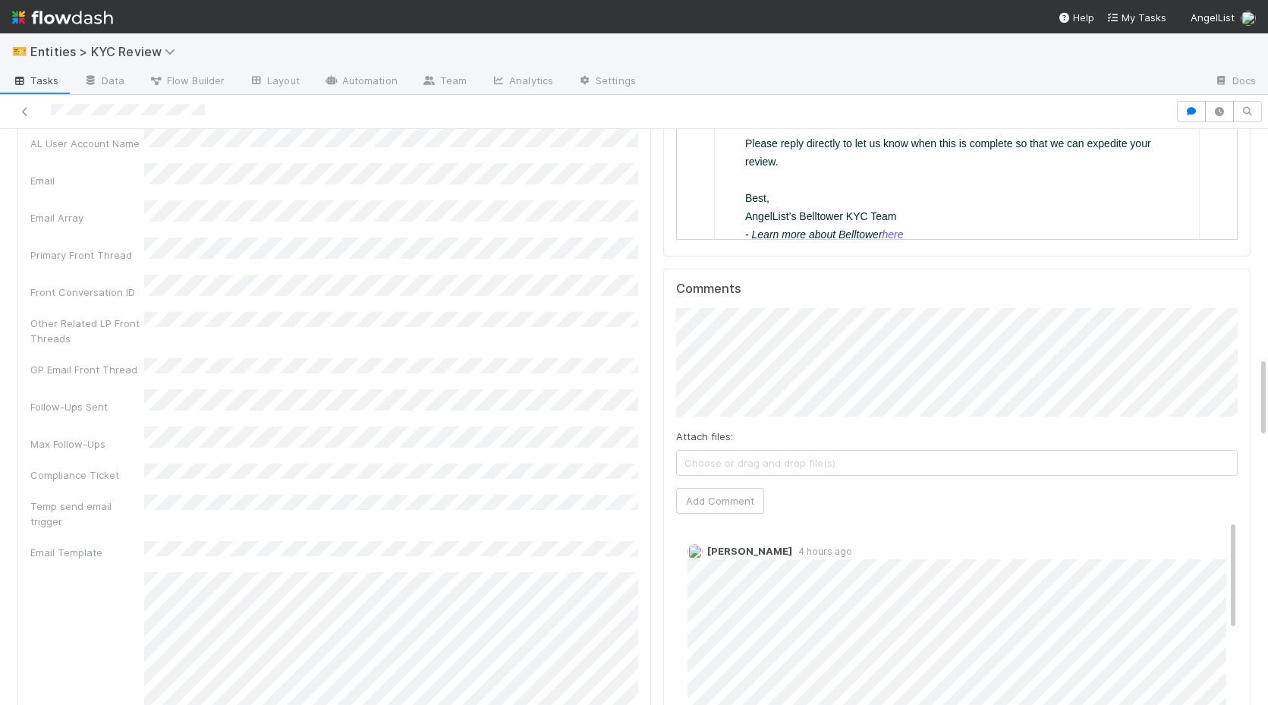
scroll to position [1634, 0]
click at [724, 485] on button "Add Comment" at bounding box center [720, 498] width 88 height 26
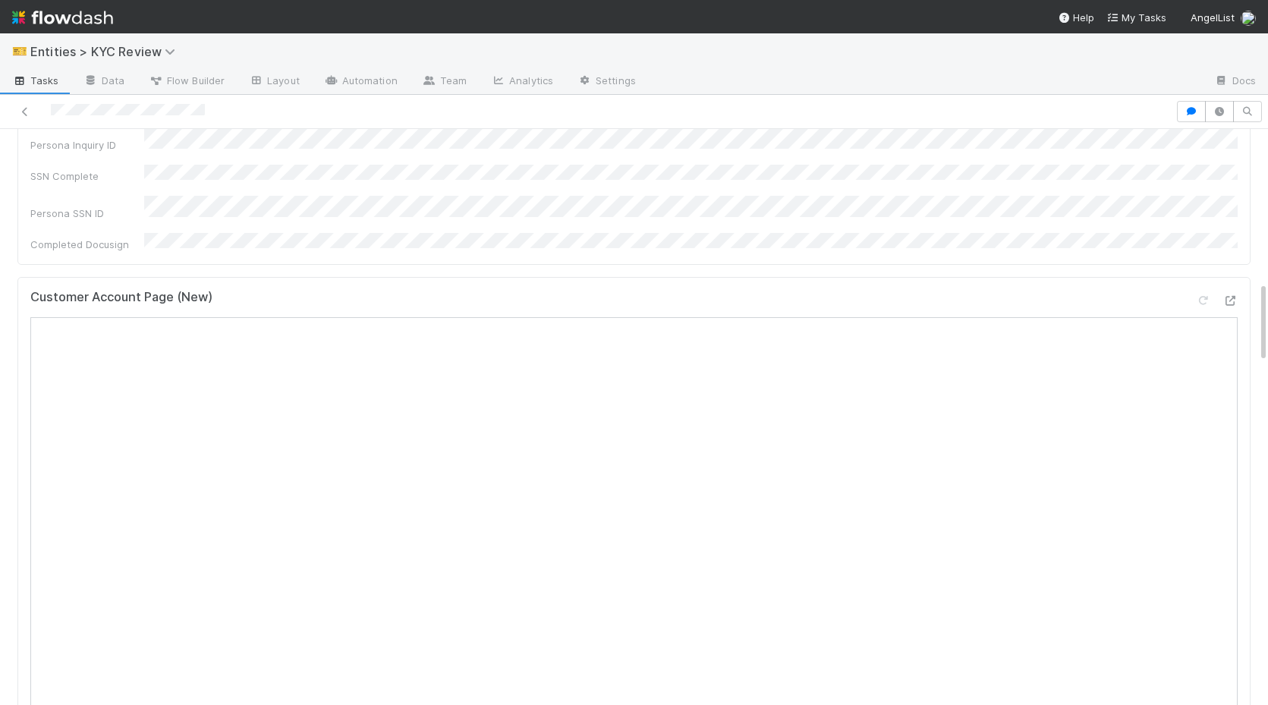
scroll to position [0, 0]
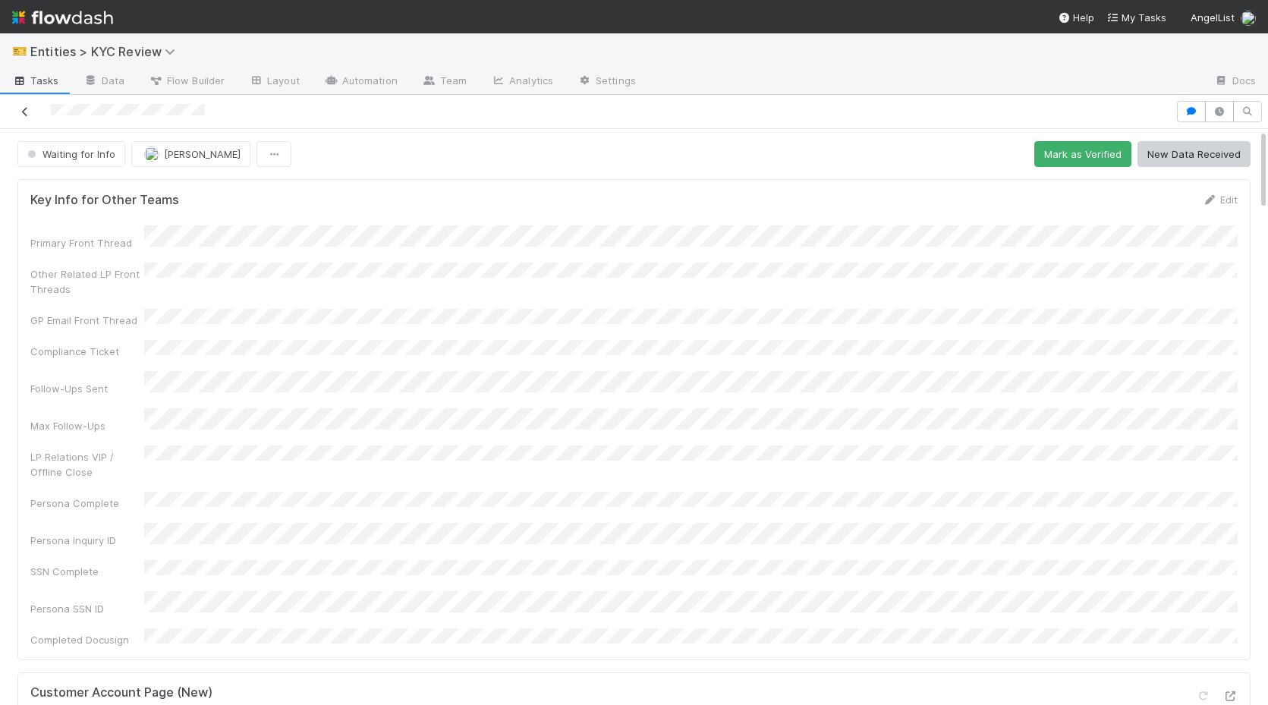
click at [27, 115] on icon at bounding box center [24, 112] width 15 height 10
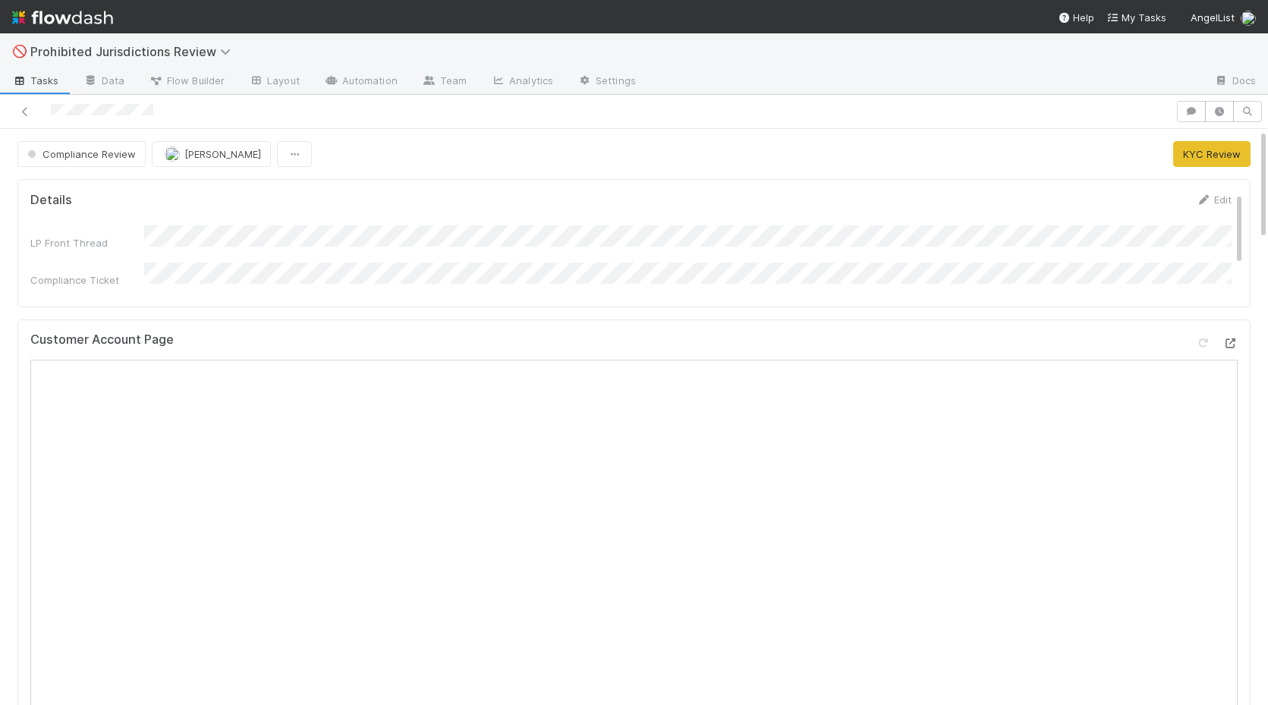
click at [1232, 348] on div at bounding box center [1229, 342] width 15 height 15
click at [75, 156] on span "Compliance Review" at bounding box center [80, 154] width 112 height 12
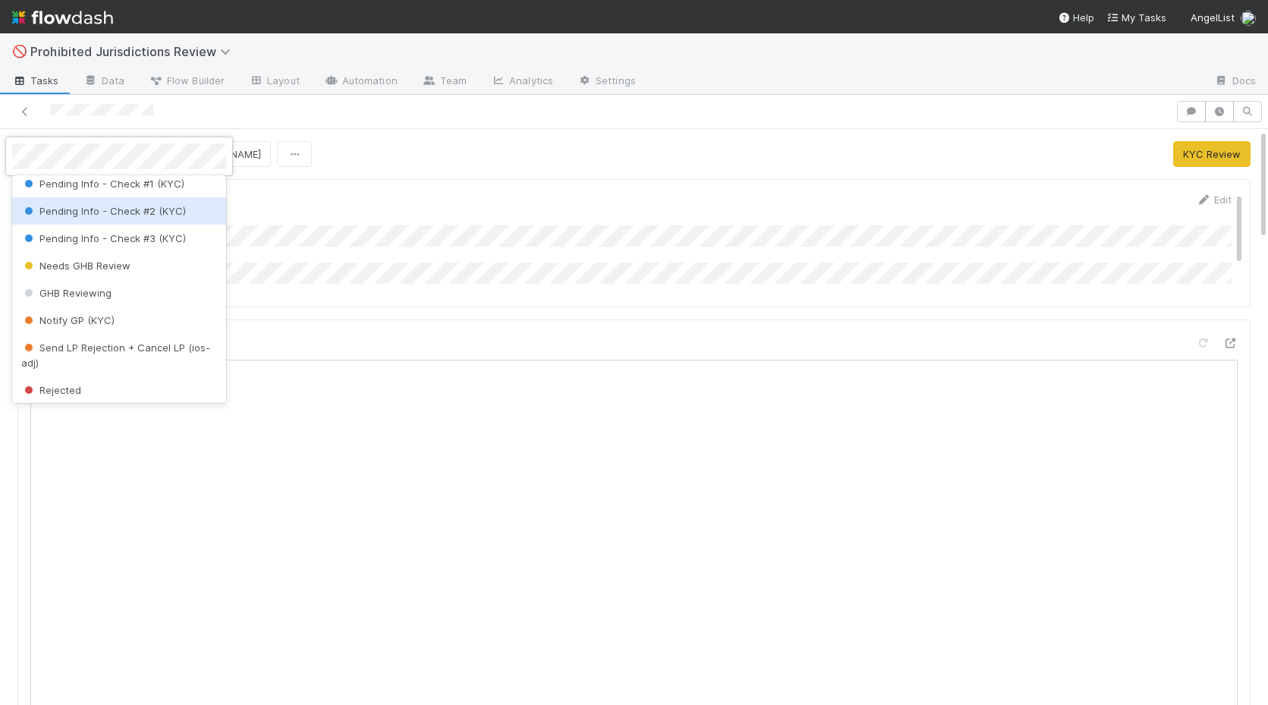
scroll to position [64, 0]
click at [112, 320] on span "Notify GP (KYC)" at bounding box center [67, 319] width 93 height 12
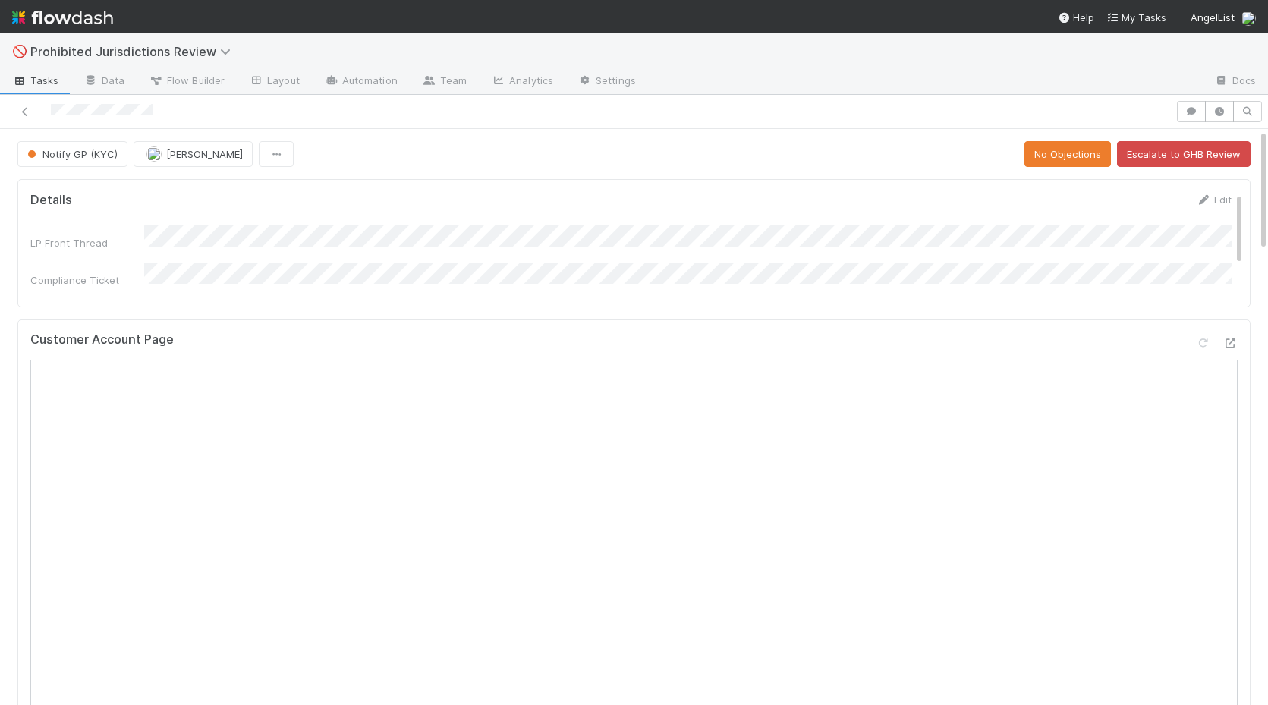
click at [14, 115] on div at bounding box center [587, 111] width 1163 height 21
click at [15, 115] on div at bounding box center [587, 111] width 1163 height 21
click at [19, 112] on icon at bounding box center [24, 112] width 15 height 10
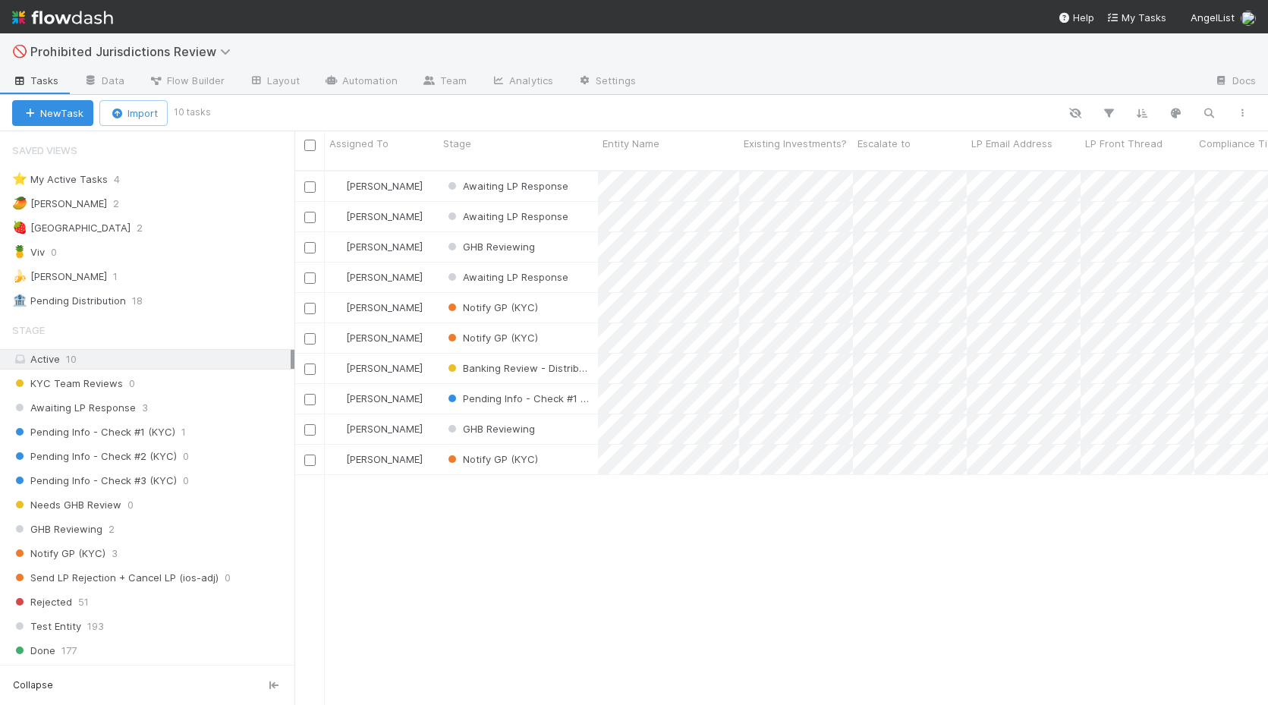
scroll to position [0, 1]
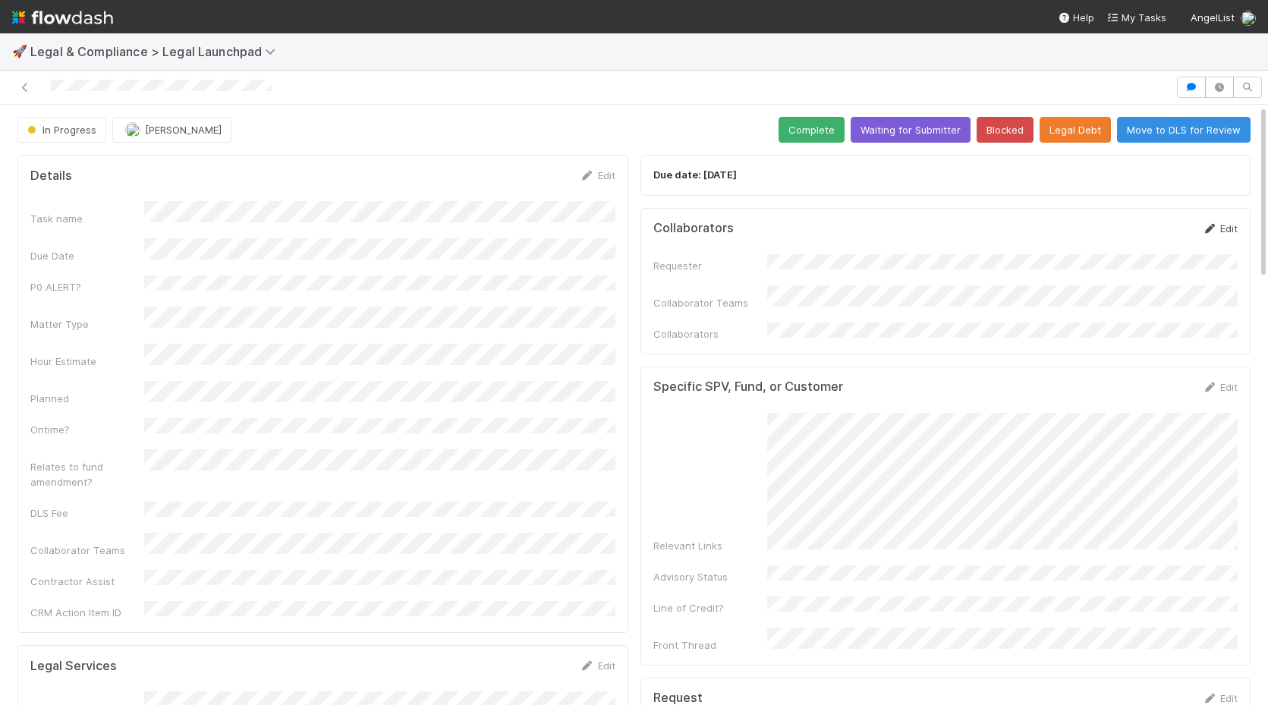
click at [1214, 225] on icon at bounding box center [1209, 229] width 15 height 10
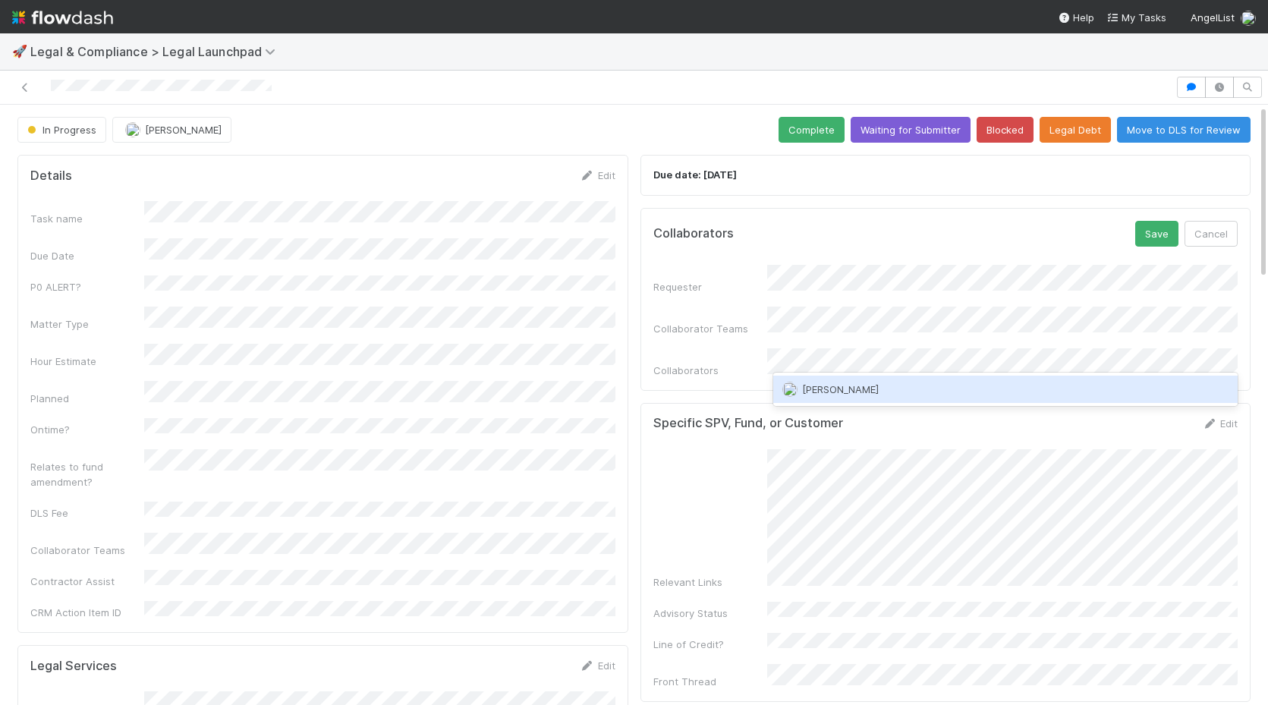
click at [984, 383] on div "[PERSON_NAME]" at bounding box center [1005, 388] width 465 height 27
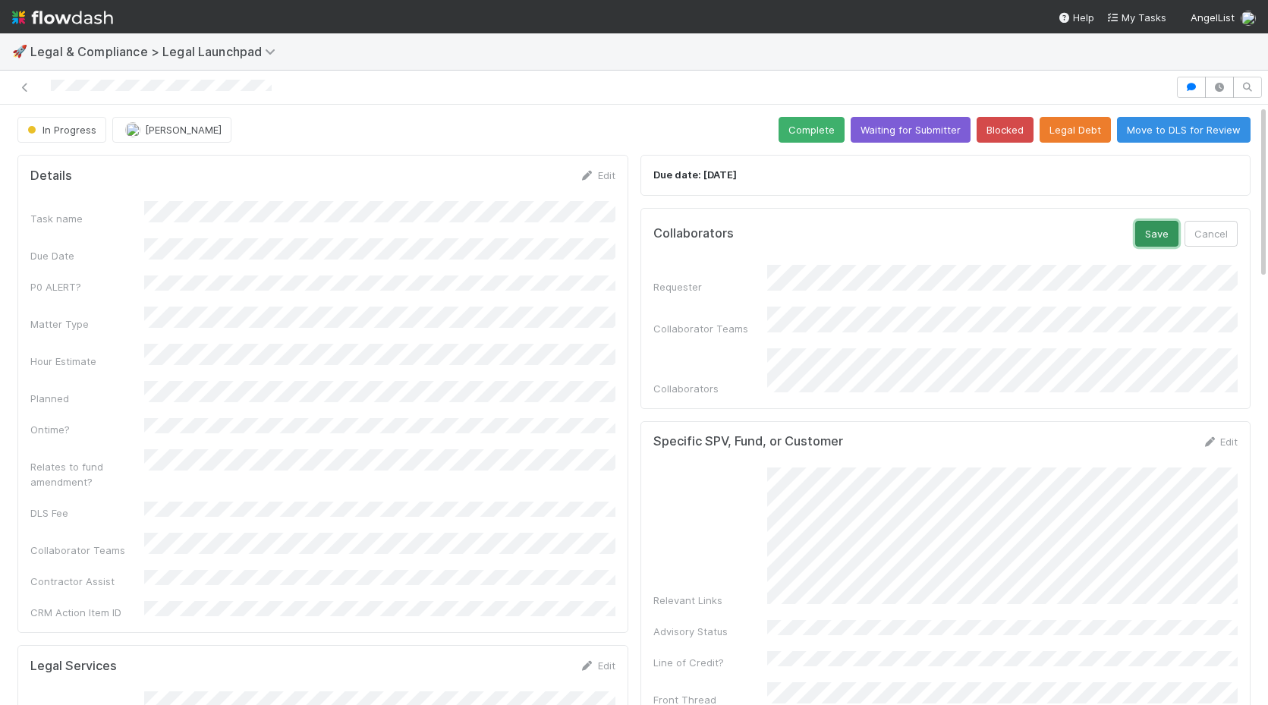
click at [1154, 225] on button "Save" at bounding box center [1156, 234] width 43 height 26
